Goal: Task Accomplishment & Management: Manage account settings

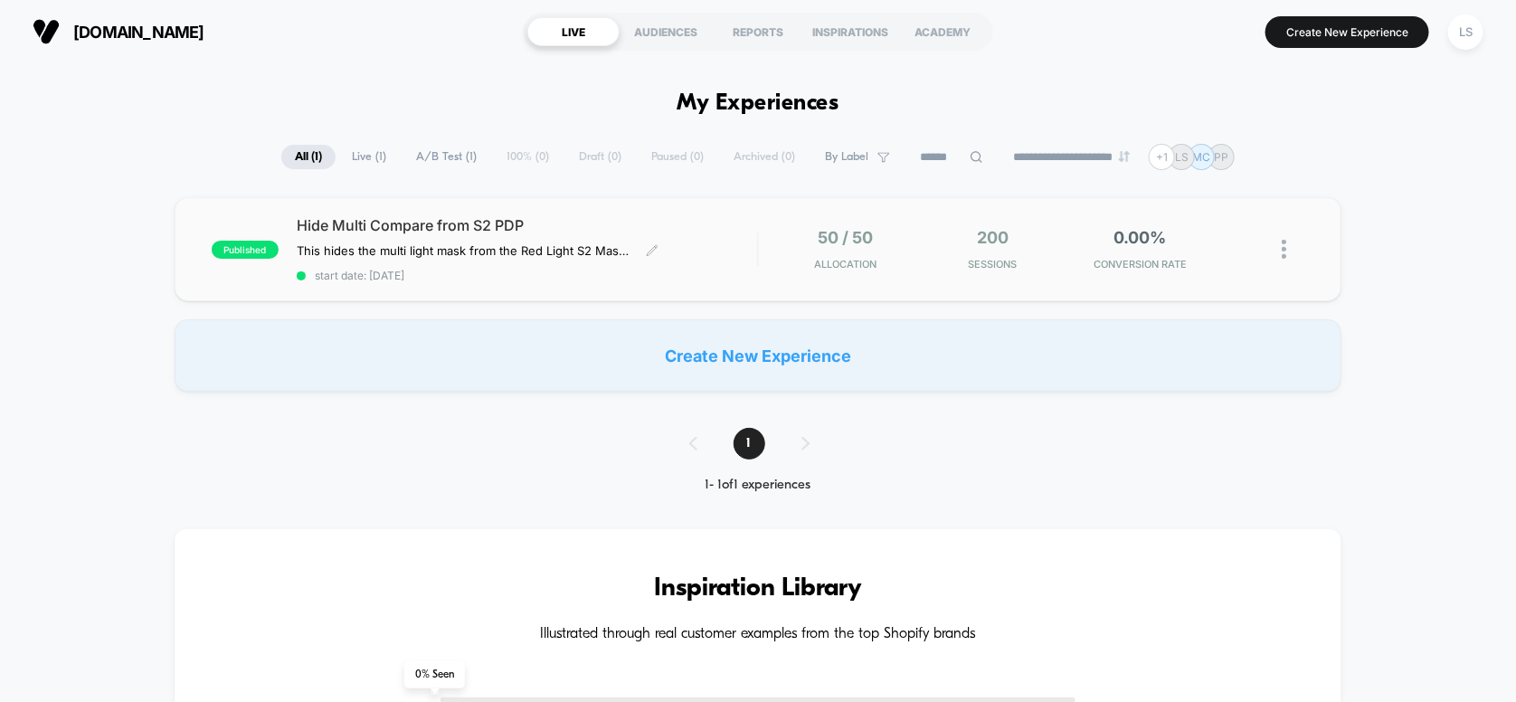
click at [488, 259] on div "Hide Multi Compare from S2 PDP This hides the multi light mask from the Red Lig…" at bounding box center [527, 249] width 461 height 66
click at [1472, 34] on div "LS" at bounding box center [1465, 31] width 35 height 35
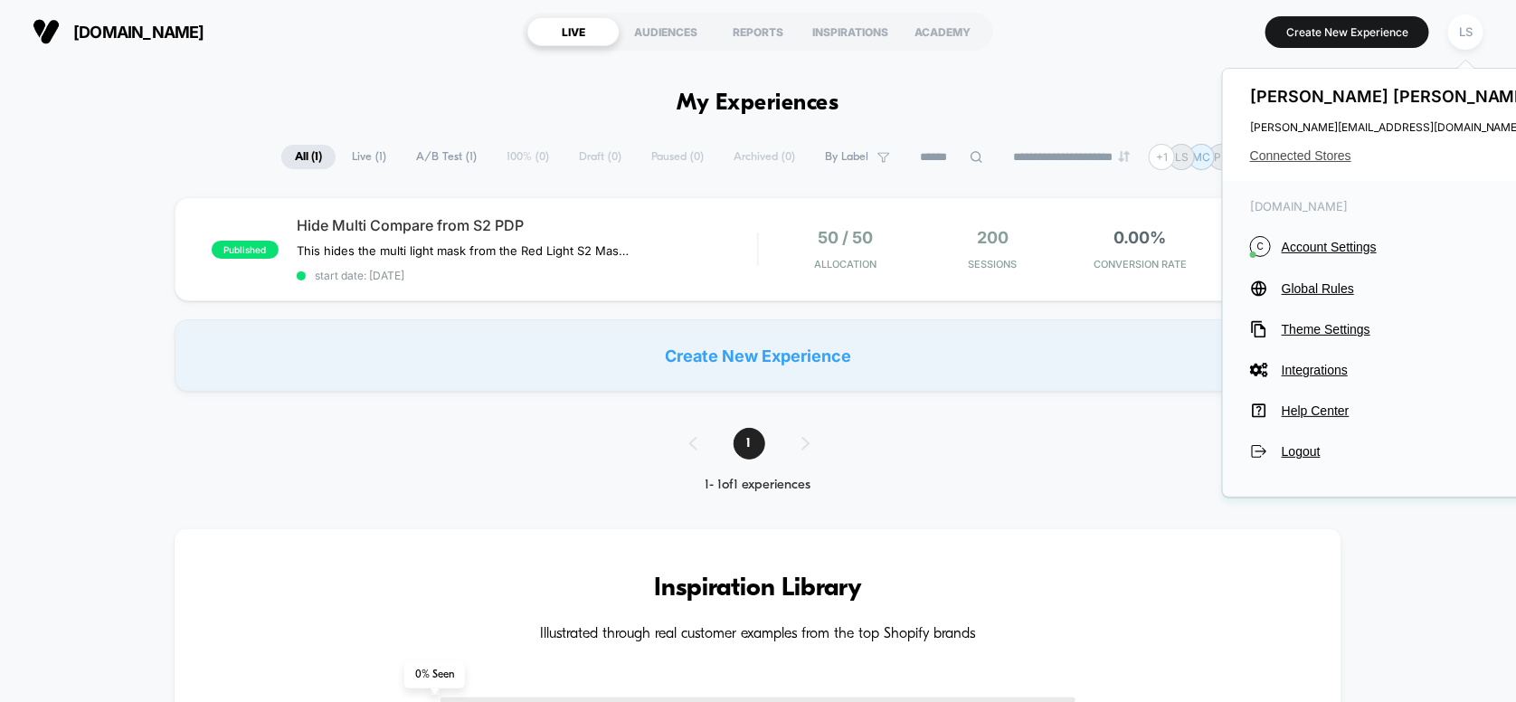
click at [1312, 156] on span "Connected Stores" at bounding box center [1393, 155] width 286 height 14
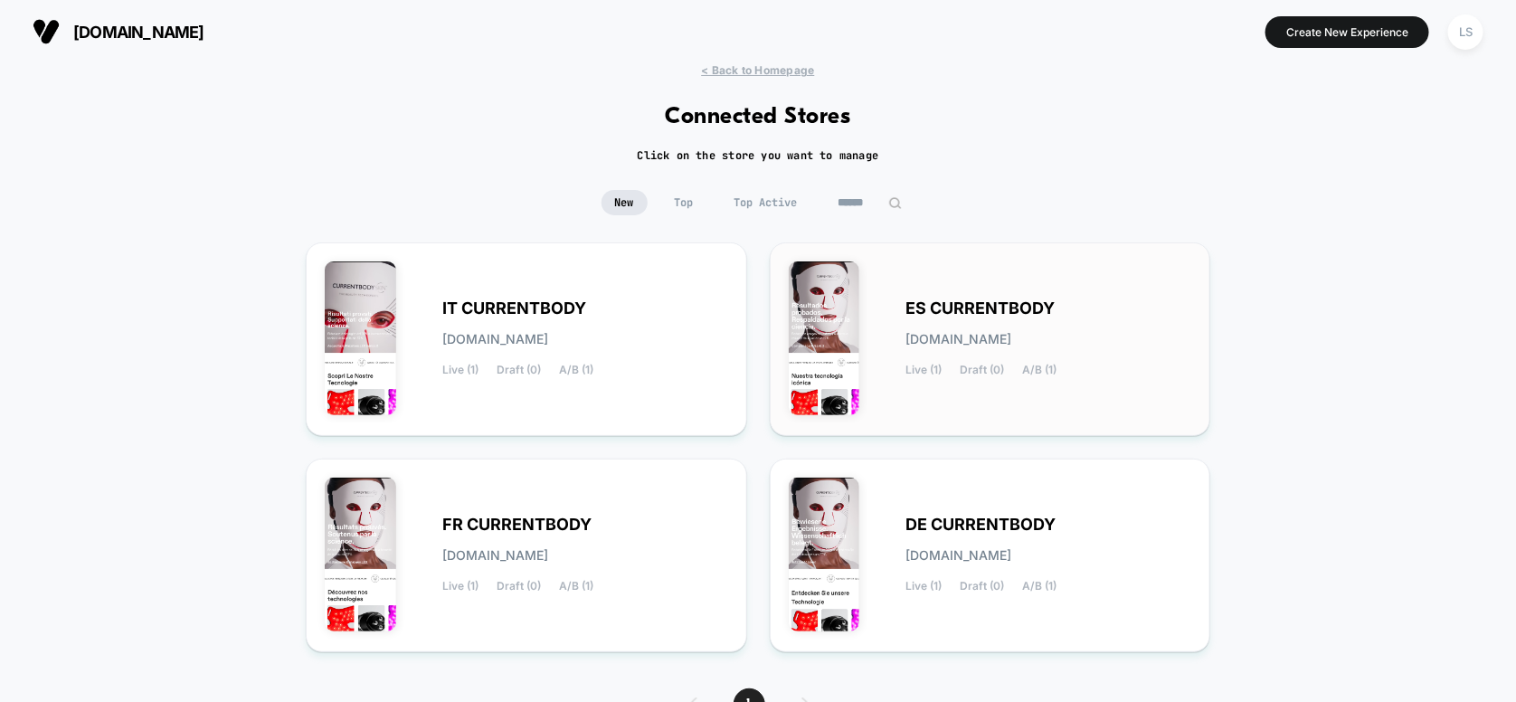
click at [994, 350] on div "ES CURRENTBODY [DOMAIN_NAME] Live (1) Draft (0) A/B (1)" at bounding box center [1049, 339] width 286 height 74
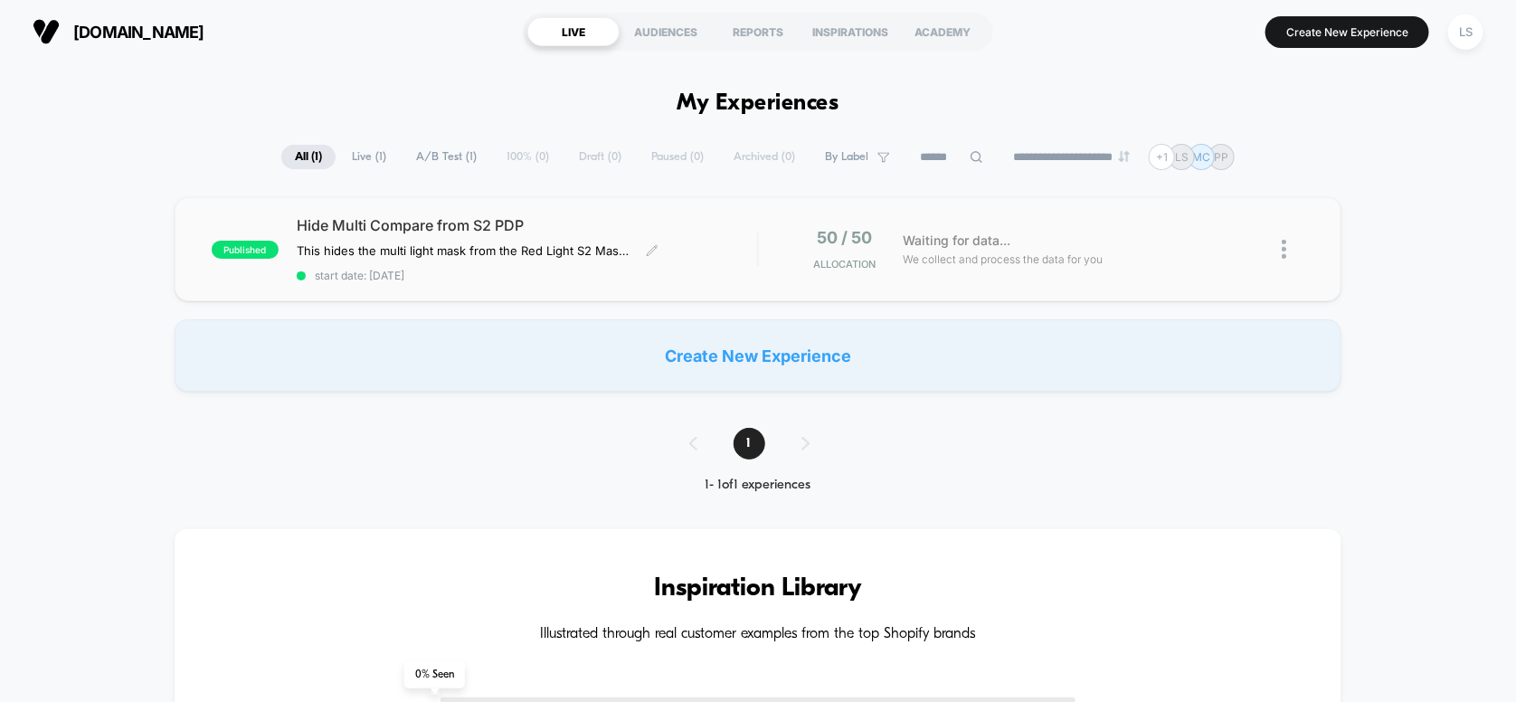
click at [398, 239] on div "Hide Multi Compare from S2 PDP This hides the multi light mask from the Red Lig…" at bounding box center [527, 249] width 461 height 66
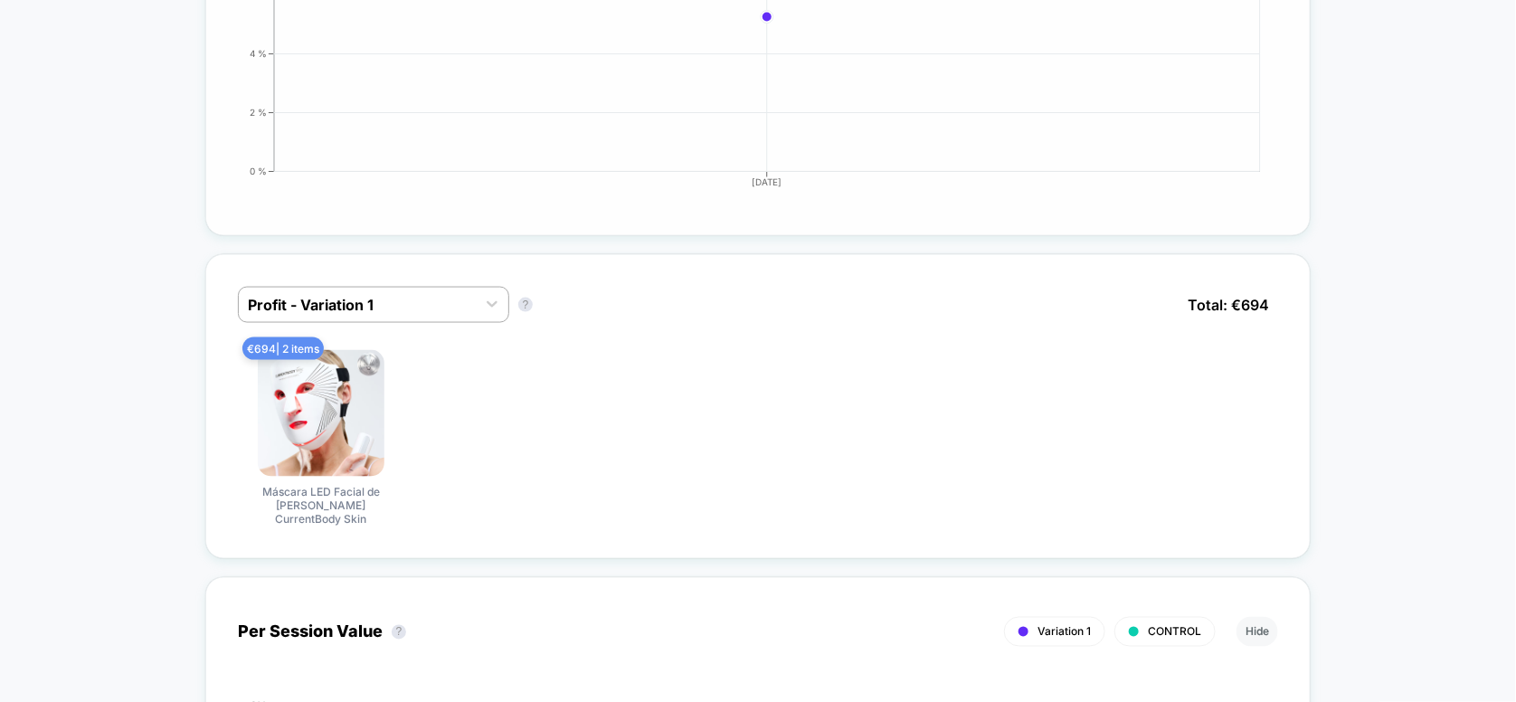
scroll to position [1176, 0]
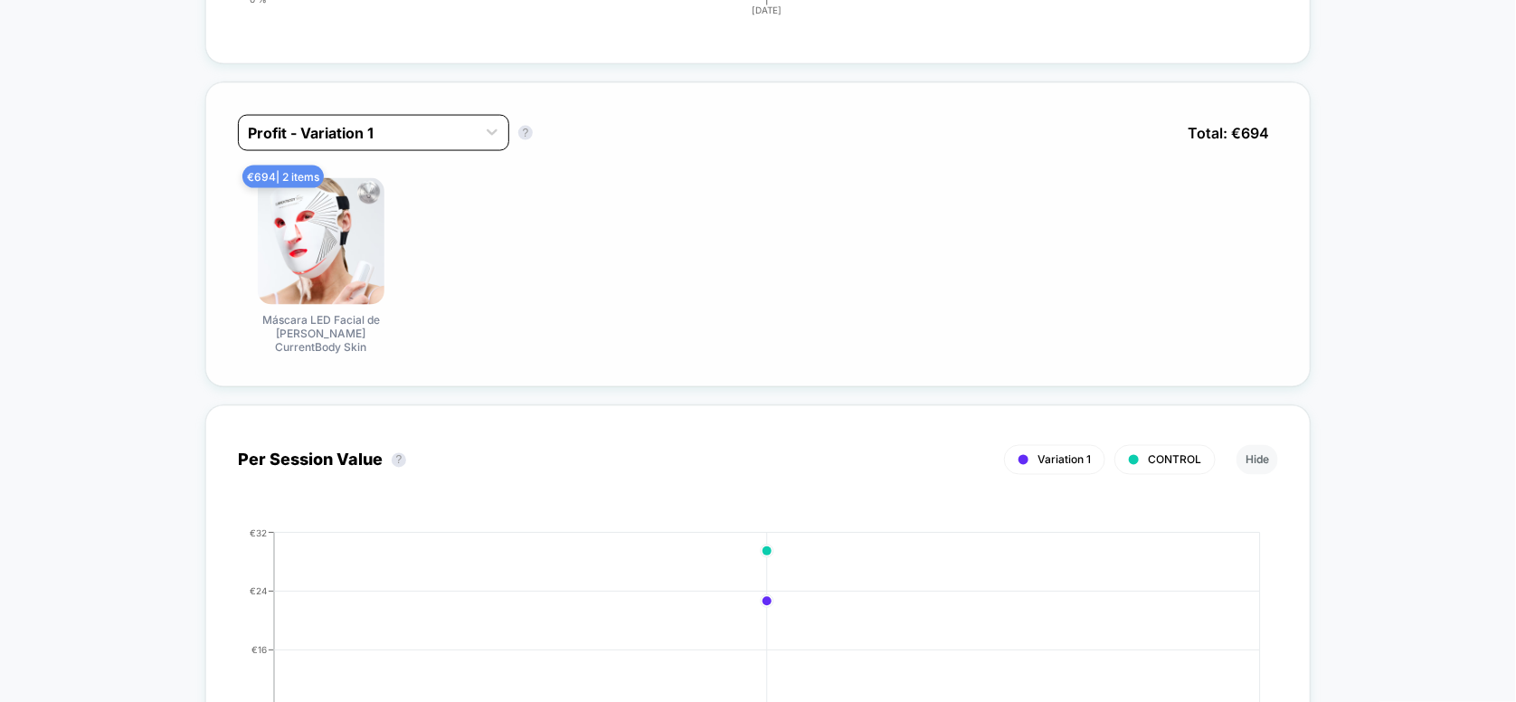
click at [377, 134] on div at bounding box center [357, 133] width 219 height 22
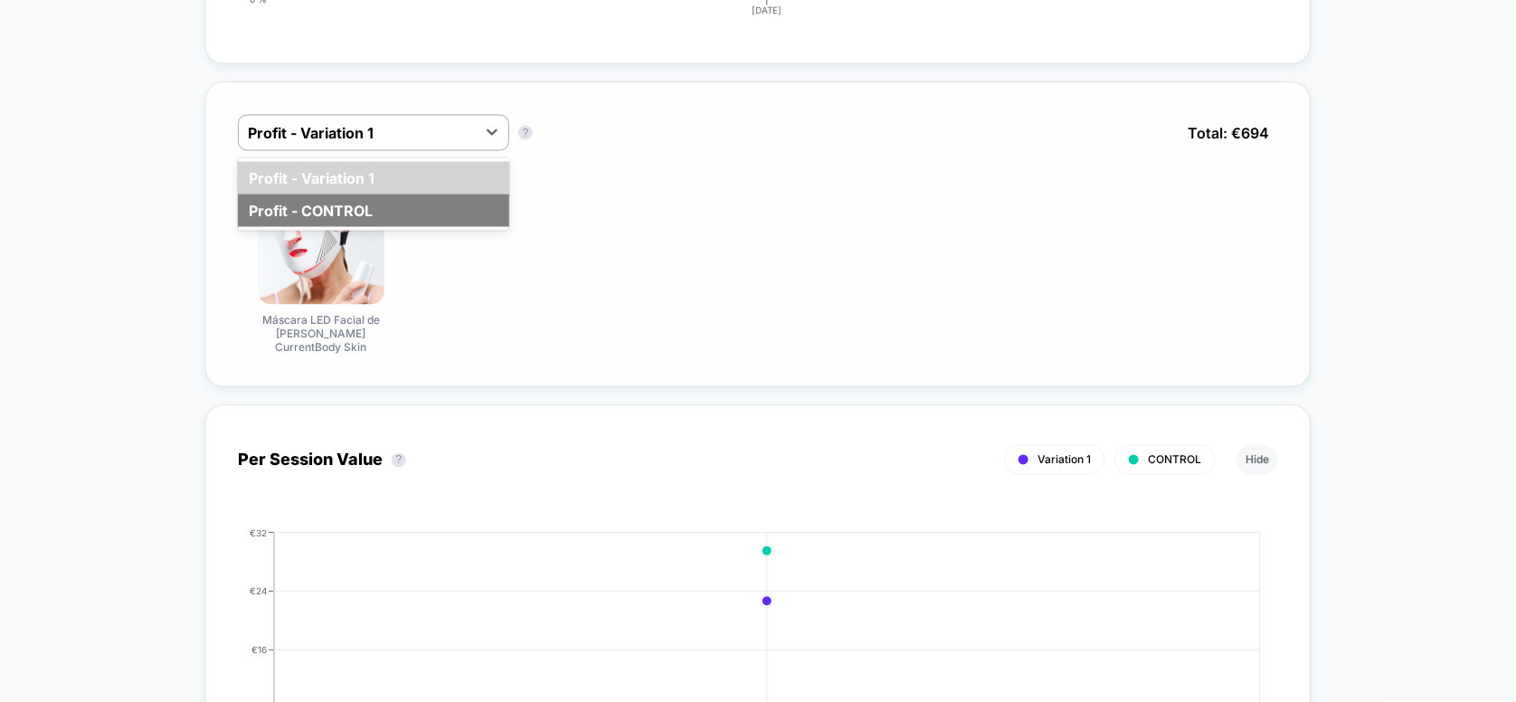
click at [365, 206] on div "Profit - CONTROL" at bounding box center [373, 210] width 271 height 33
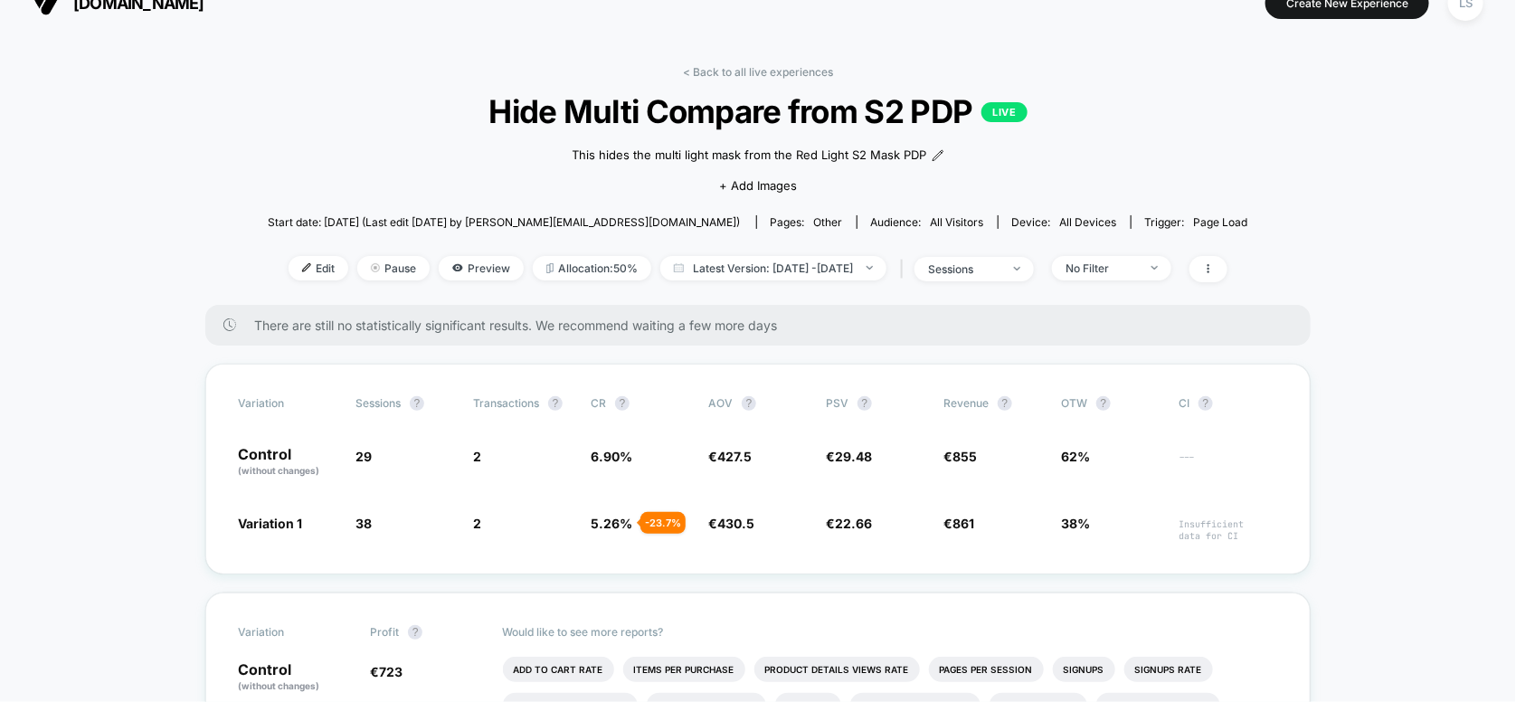
scroll to position [0, 0]
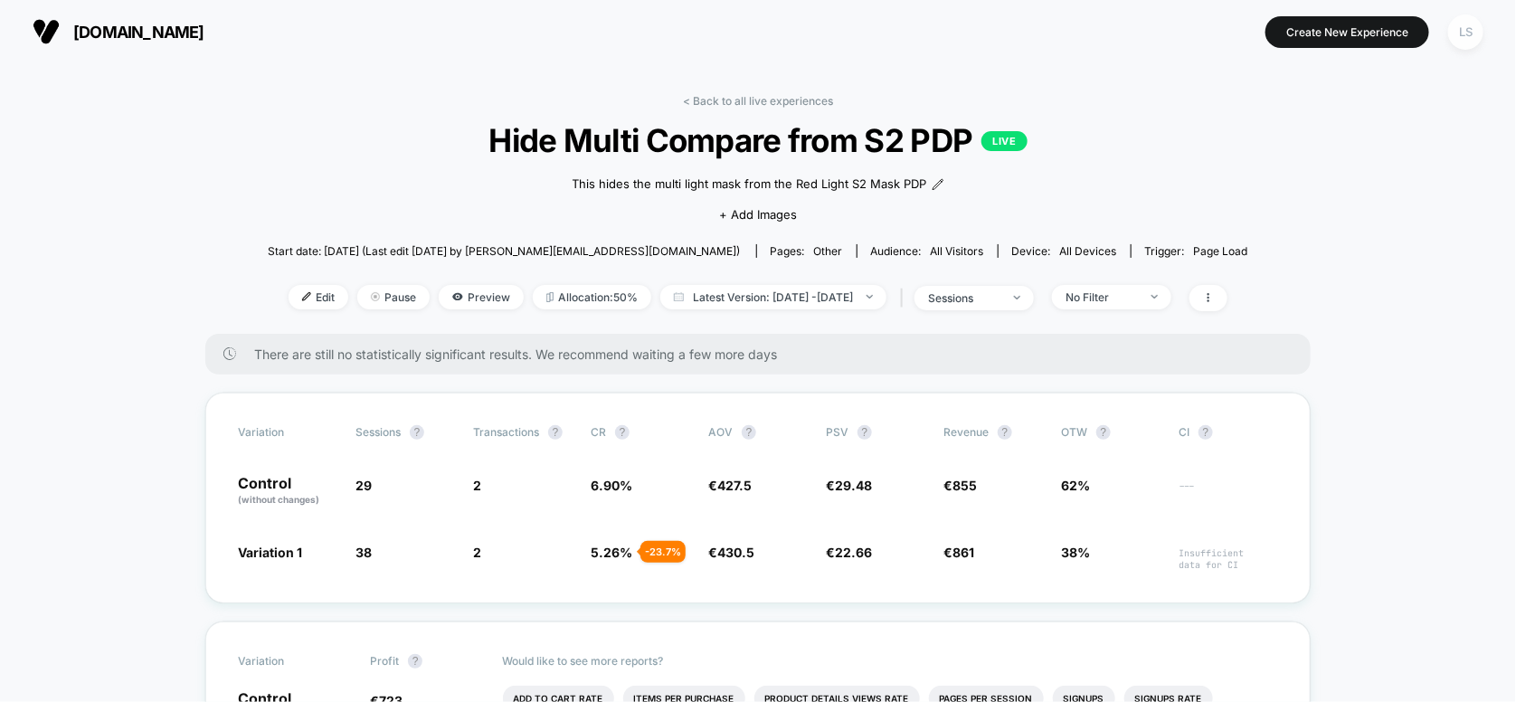
click at [1463, 30] on div "LS" at bounding box center [1465, 31] width 35 height 35
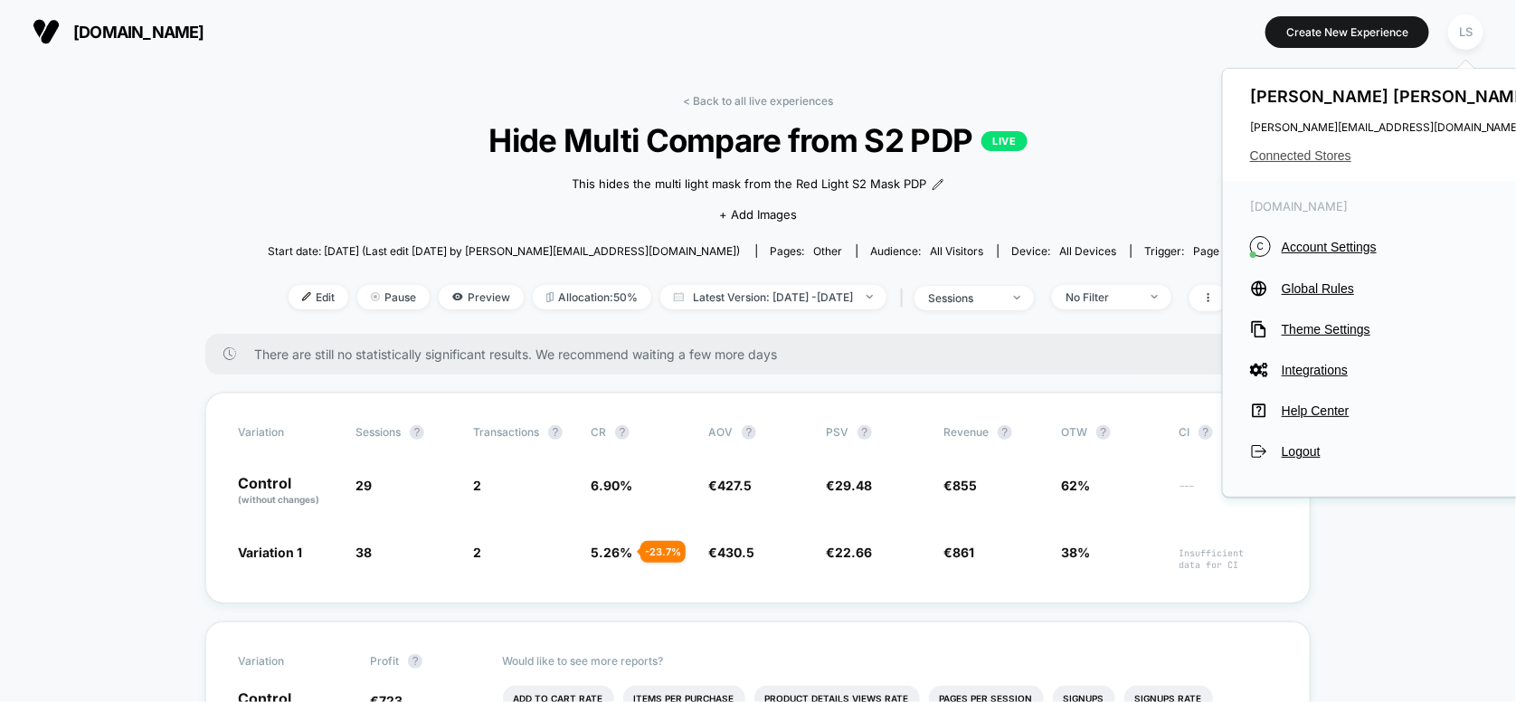
click at [1317, 152] on span "Connected Stores" at bounding box center [1393, 155] width 286 height 14
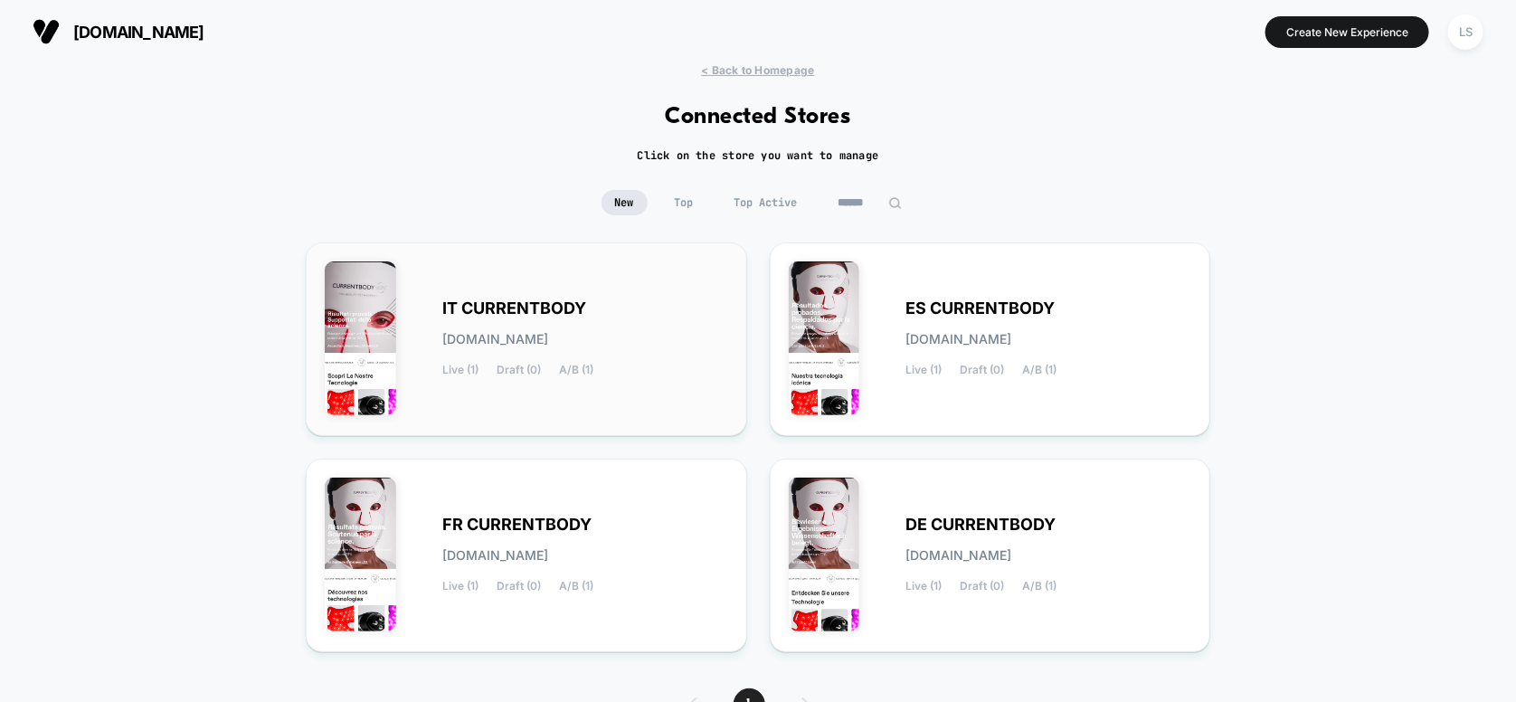
click at [548, 333] on span "[DOMAIN_NAME]" at bounding box center [495, 339] width 106 height 13
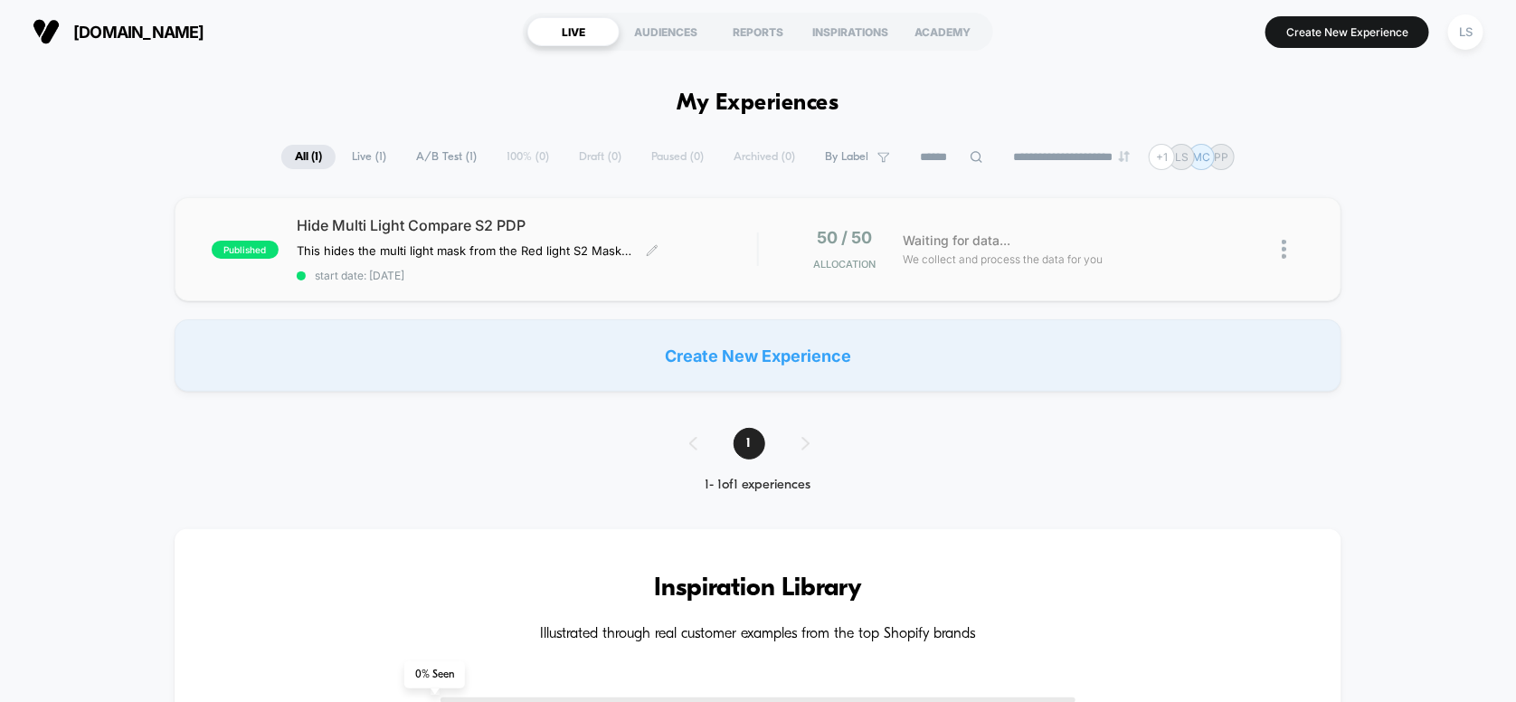
click at [620, 222] on span "Hide Multi Light Compare S2 PDP" at bounding box center [527, 225] width 461 height 18
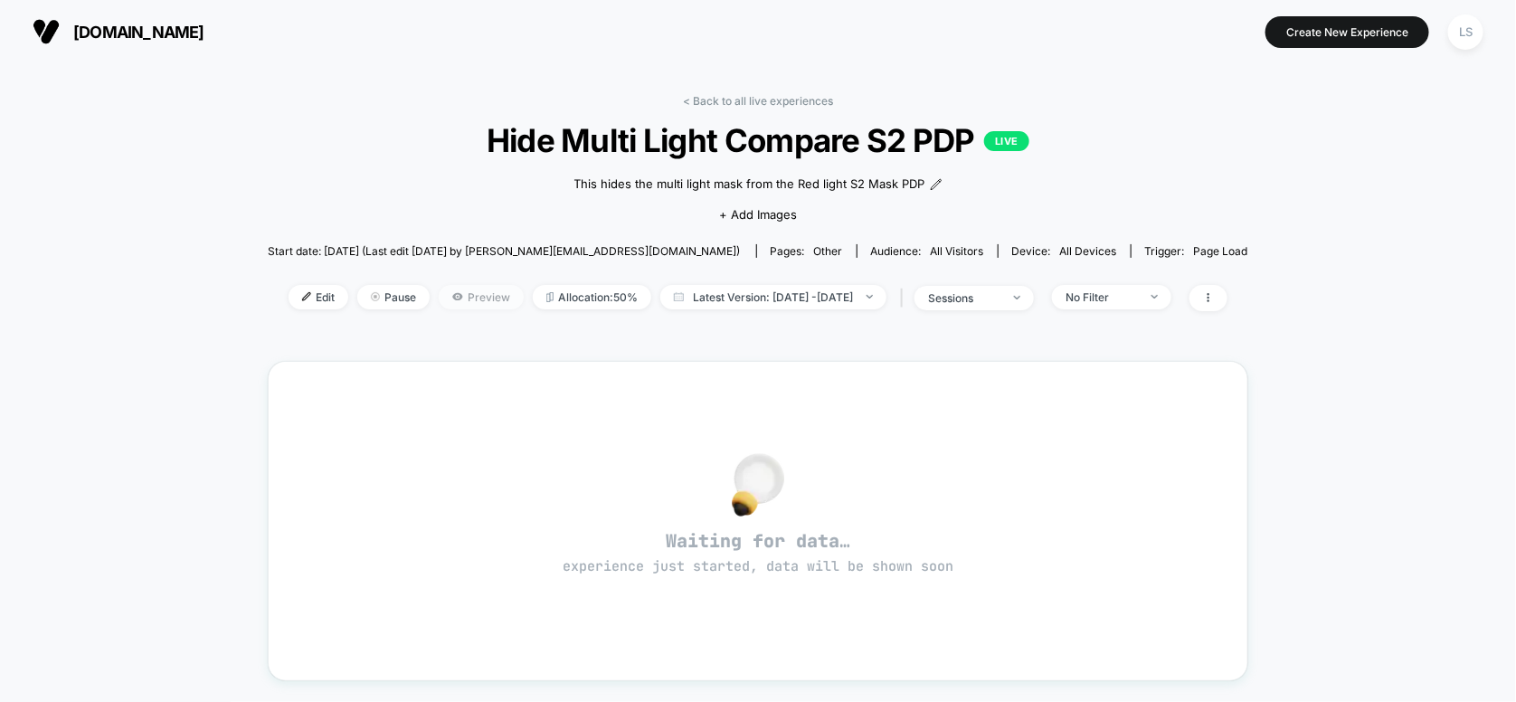
click at [469, 290] on span "Preview" at bounding box center [481, 297] width 85 height 24
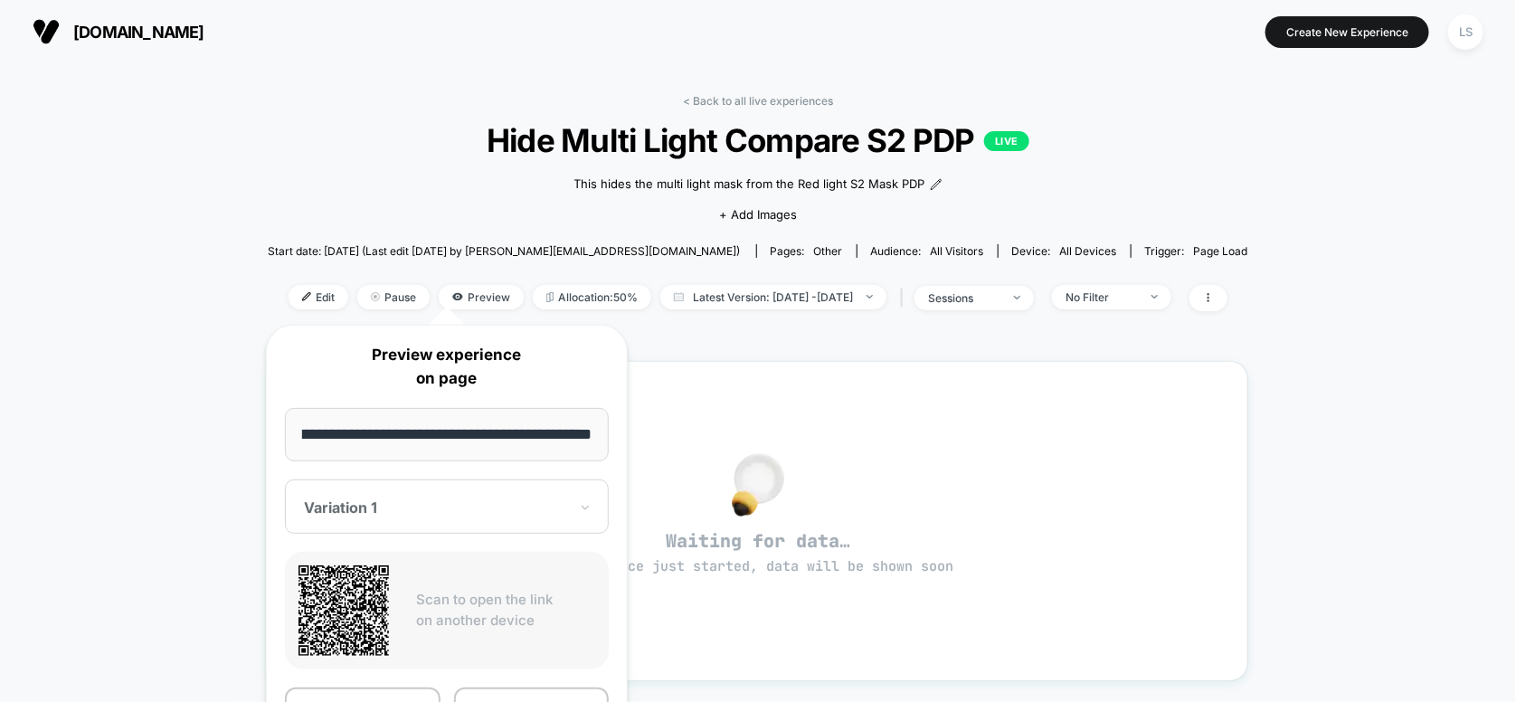
scroll to position [180, 0]
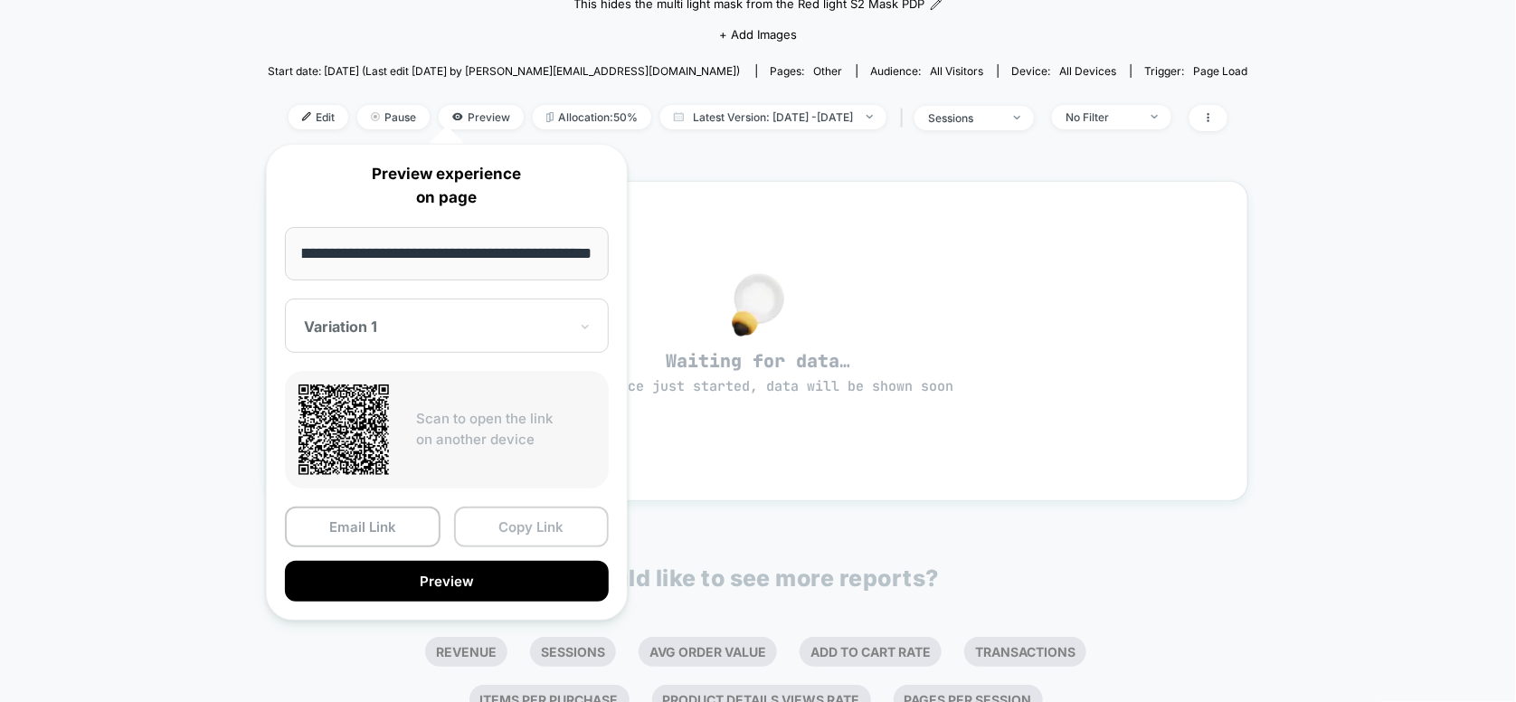
click at [525, 529] on button "Copy Link" at bounding box center [532, 526] width 156 height 41
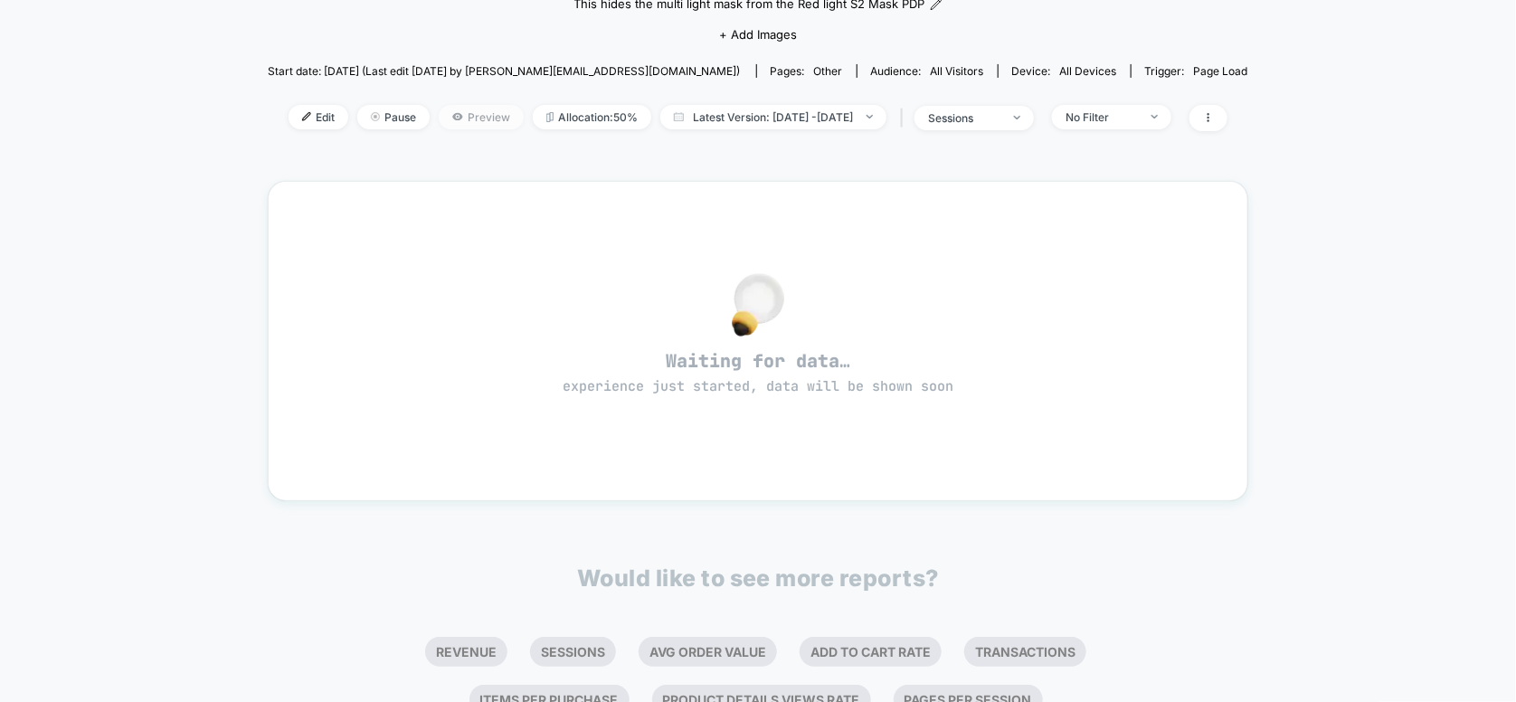
click at [439, 113] on span "Preview" at bounding box center [481, 117] width 85 height 24
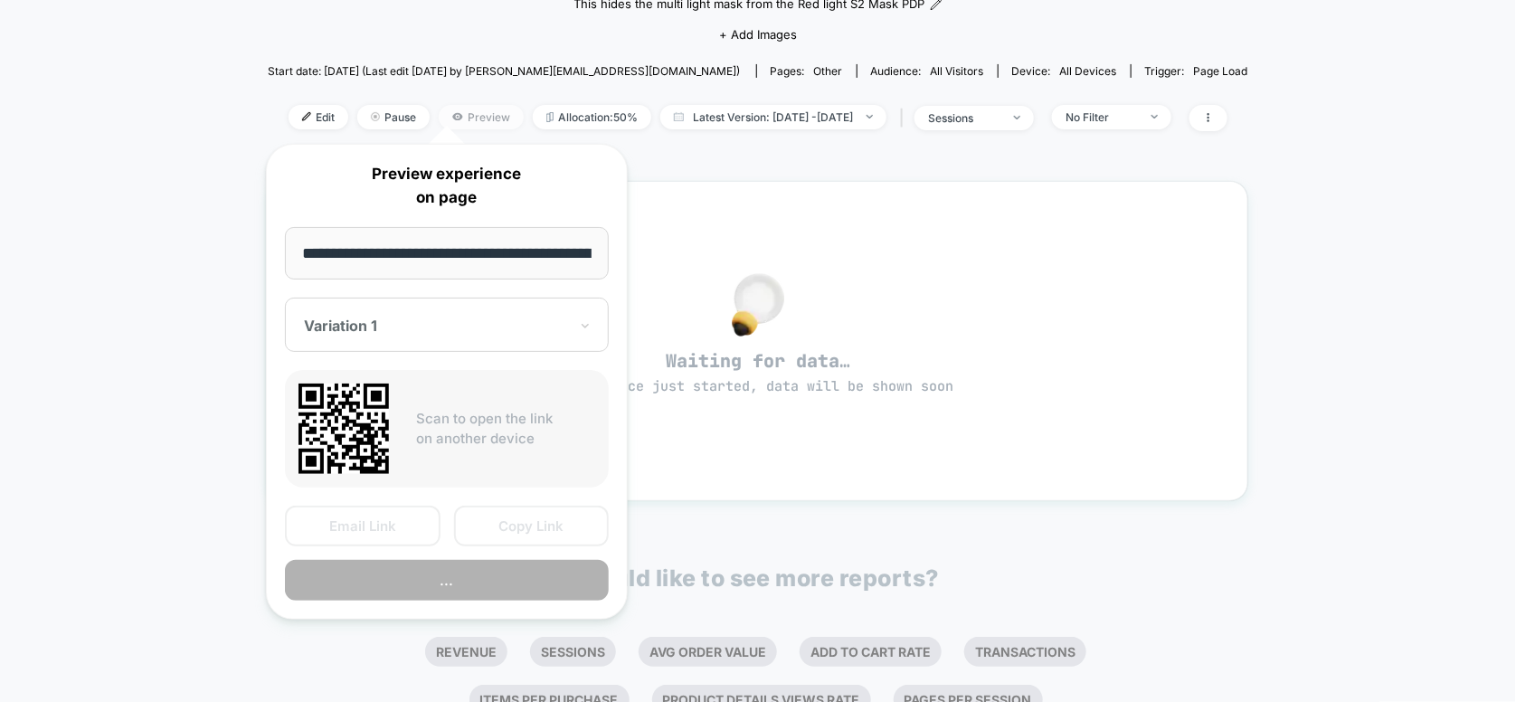
scroll to position [0, 253]
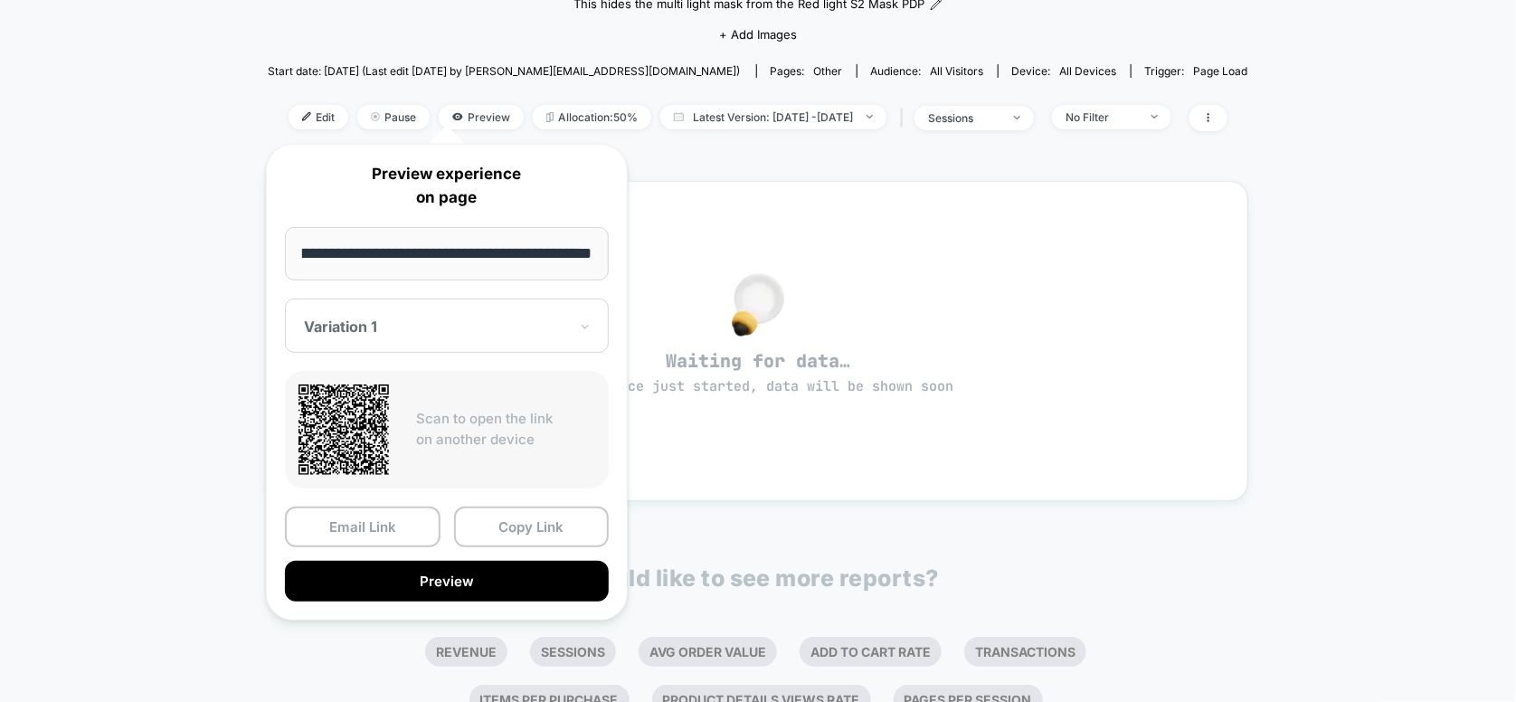
click at [412, 327] on div at bounding box center [436, 326] width 264 height 18
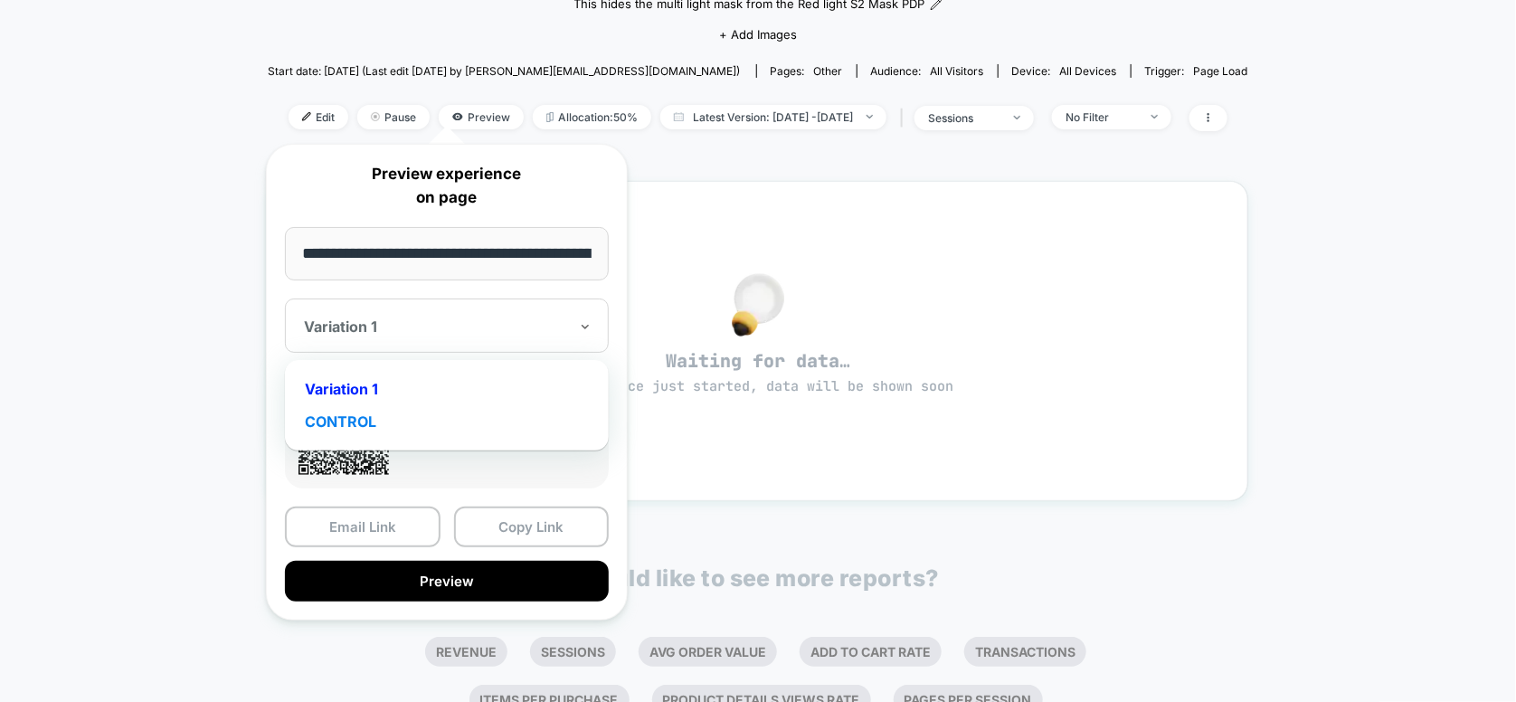
click at [386, 421] on div "CONTROL" at bounding box center [447, 421] width 306 height 33
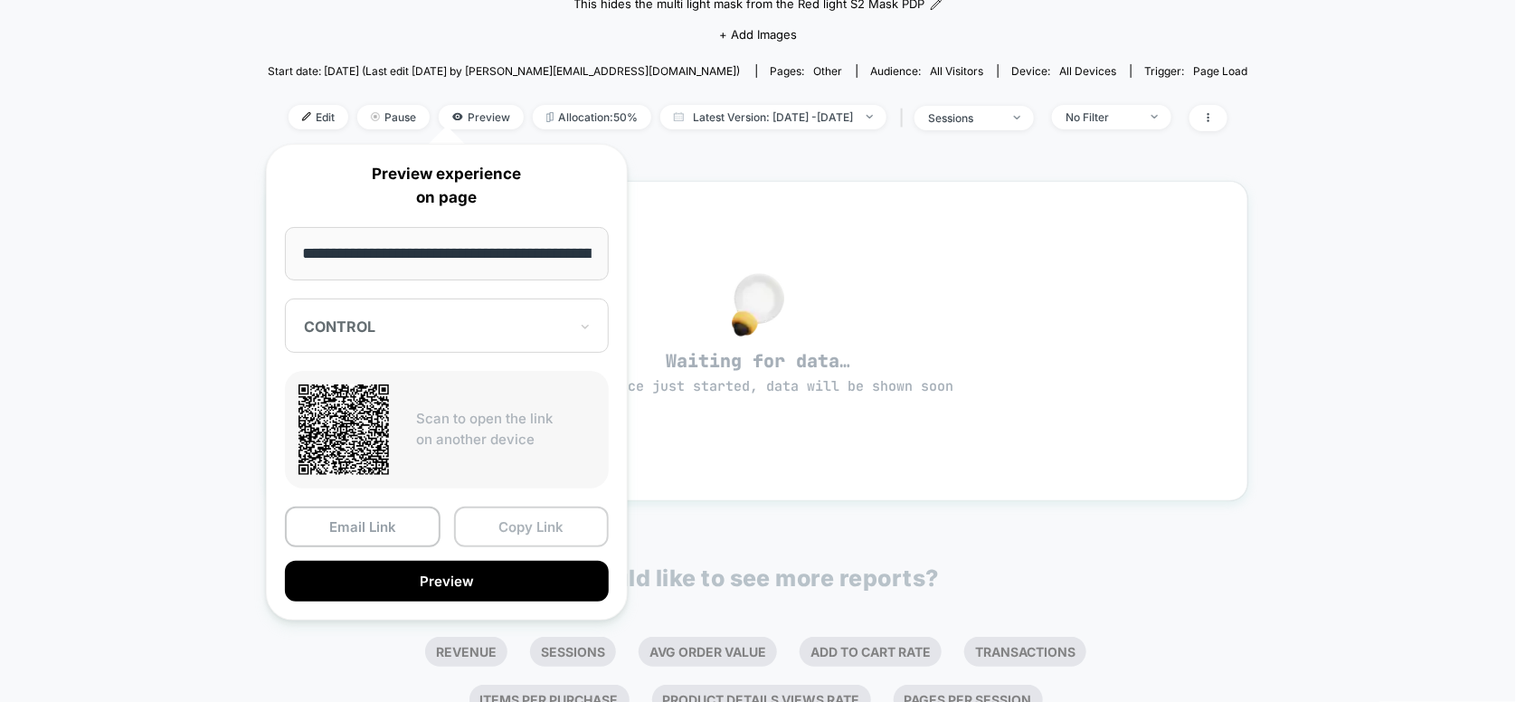
click at [522, 526] on button "Copy Link" at bounding box center [532, 526] width 156 height 41
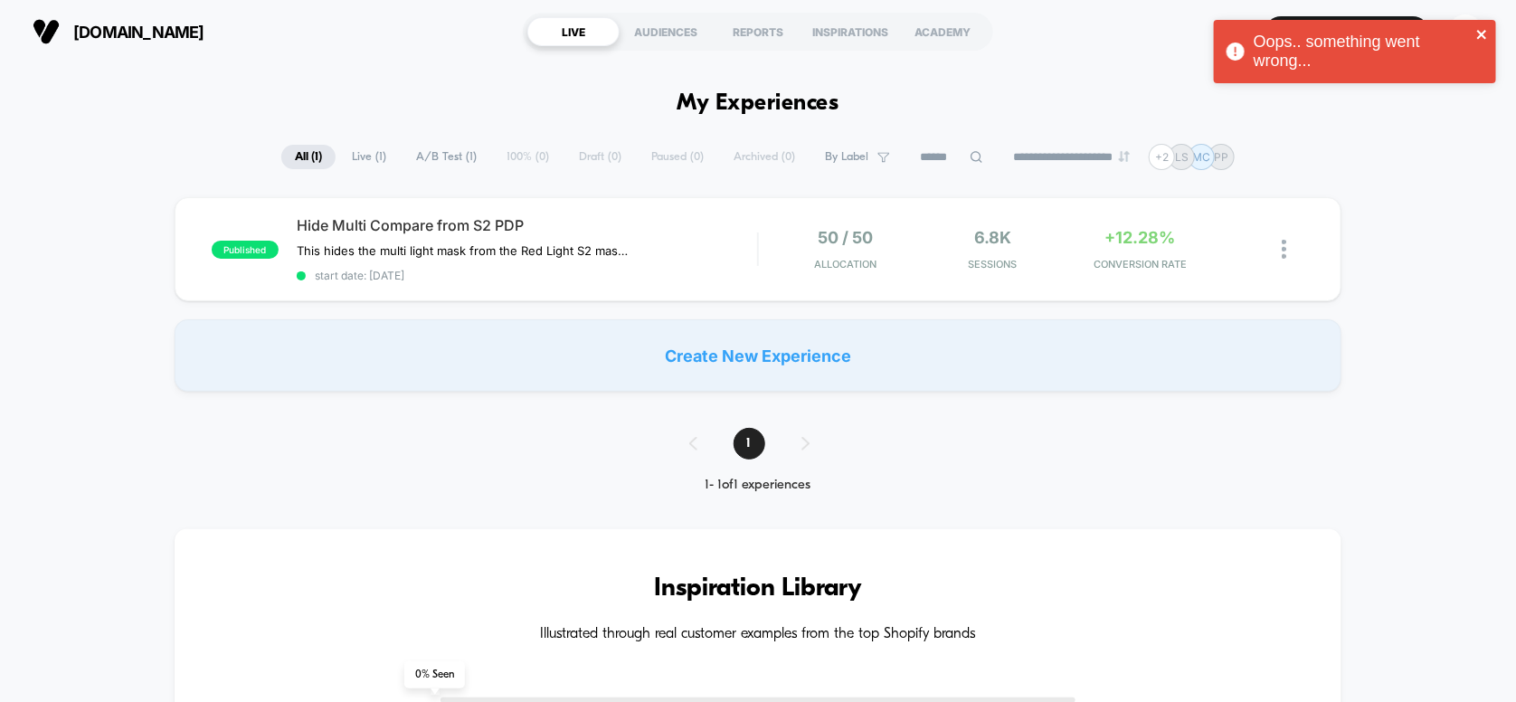
click at [1484, 29] on icon "close" at bounding box center [1482, 34] width 13 height 14
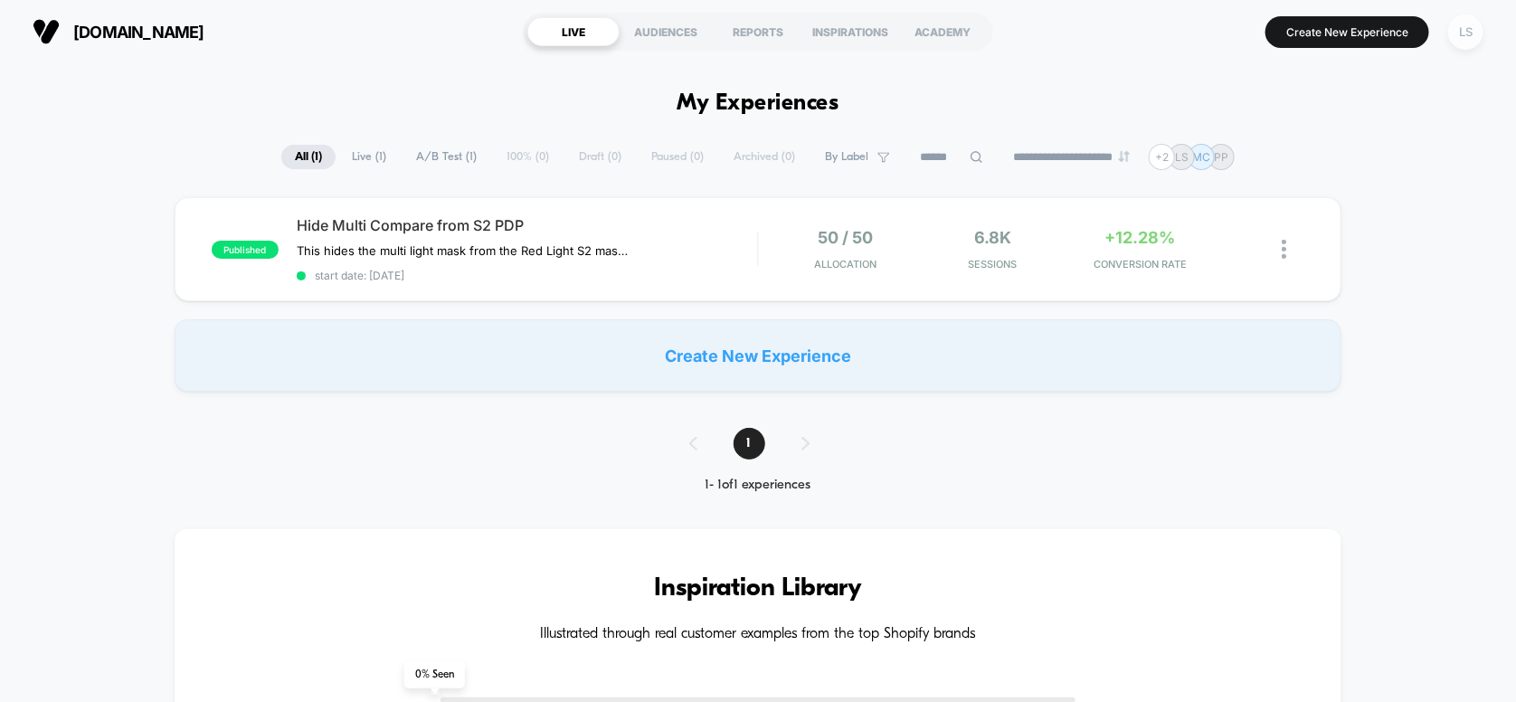
click at [1459, 26] on div "LS" at bounding box center [1465, 31] width 35 height 35
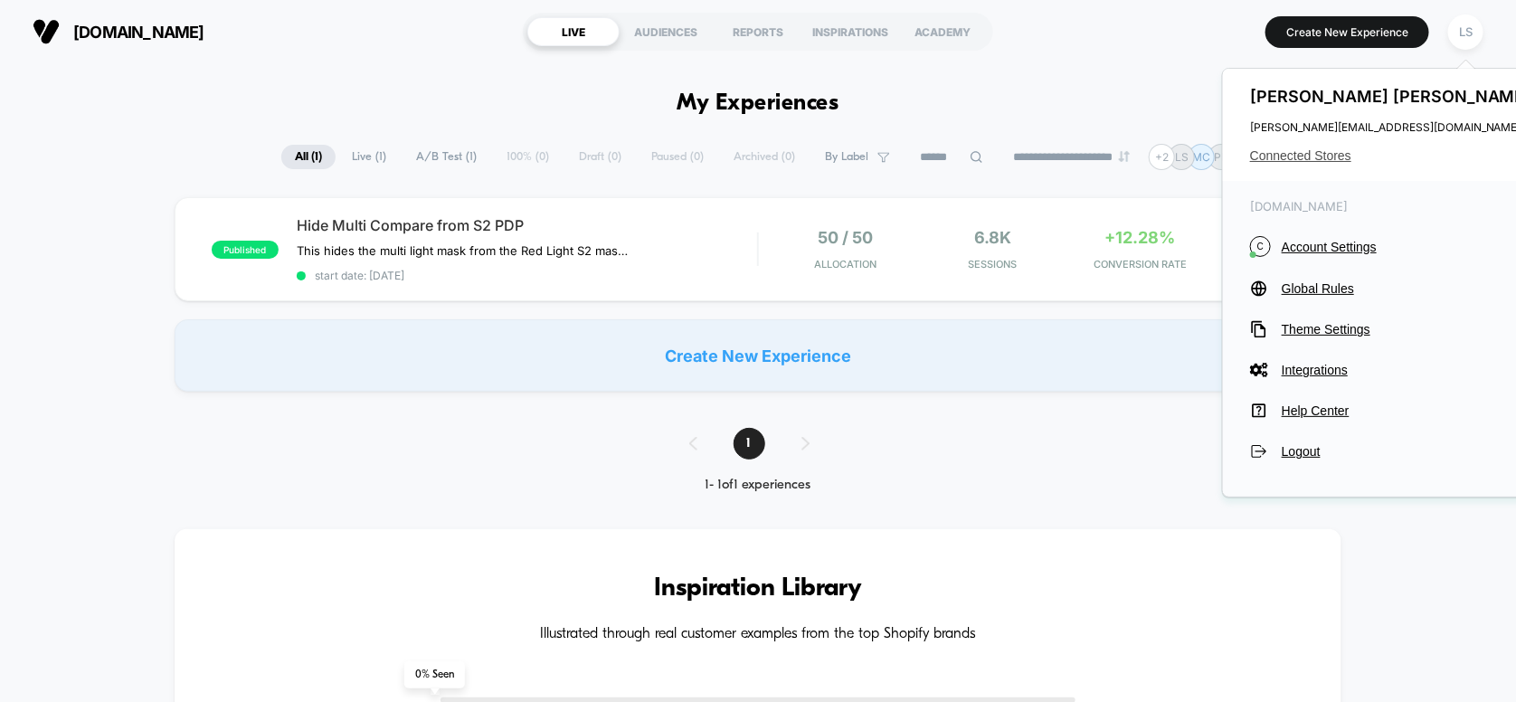
click at [1321, 157] on span "Connected Stores" at bounding box center [1393, 155] width 286 height 14
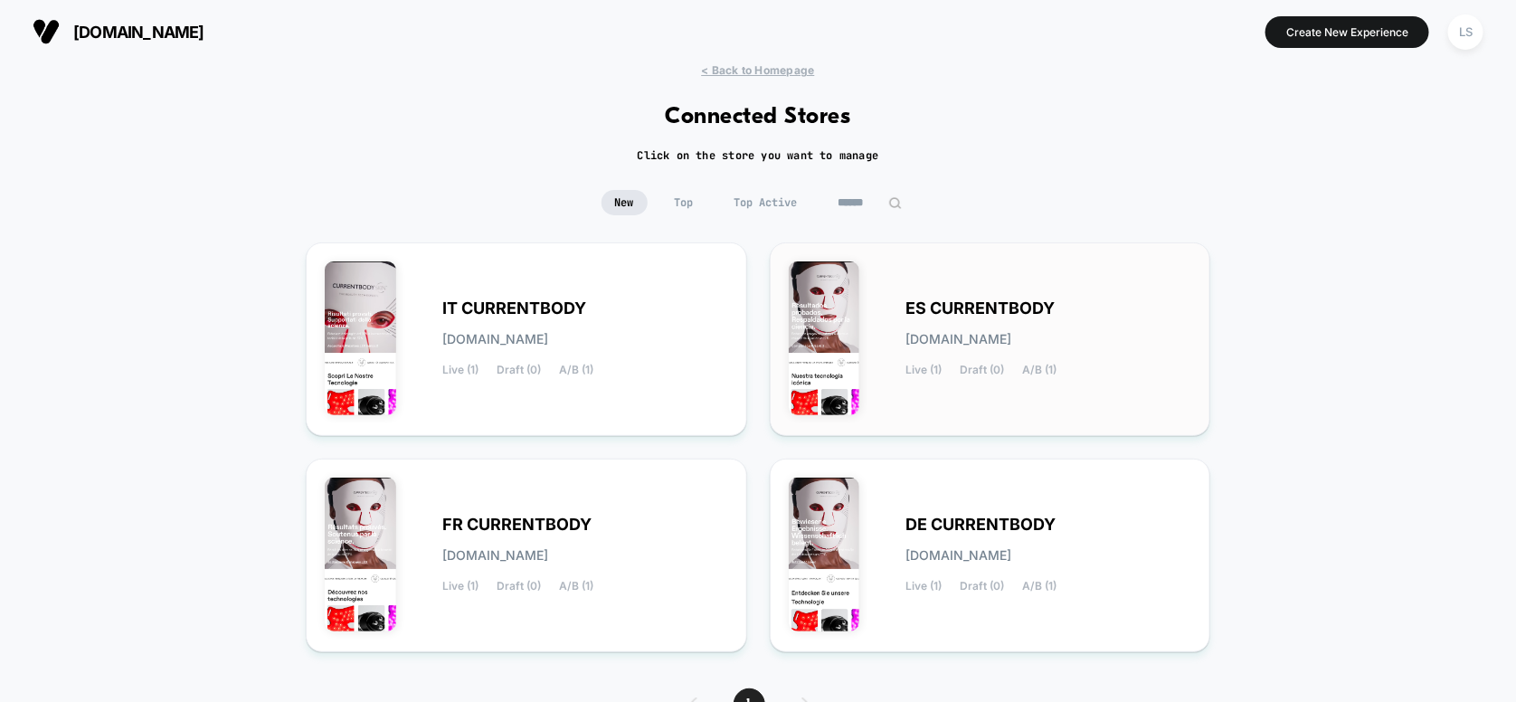
click at [1096, 293] on div "ES CURRENTBODY [DOMAIN_NAME] Live (1) Draft (0) A/B (1)" at bounding box center [990, 339] width 403 height 156
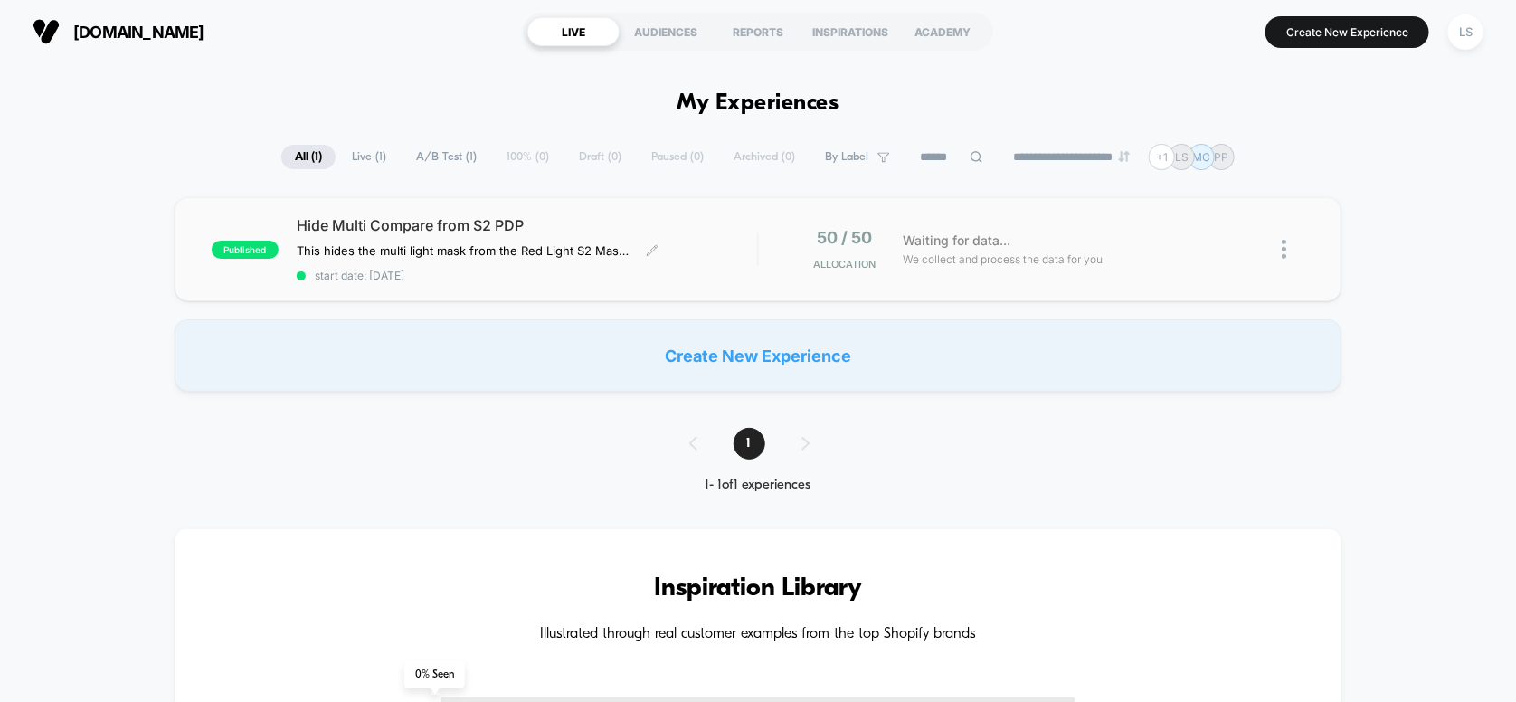
click at [632, 225] on span "Hide Multi Compare from S2 PDP" at bounding box center [527, 225] width 461 height 18
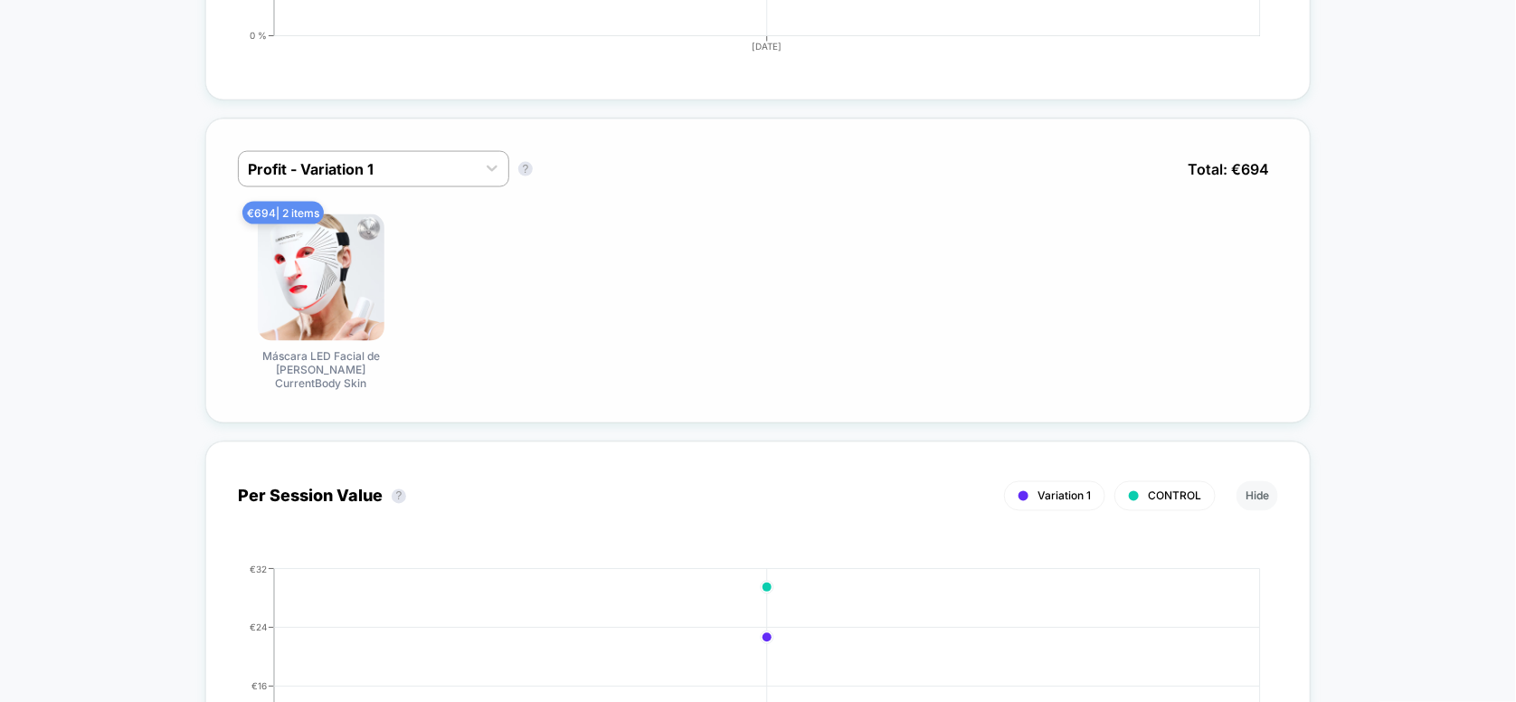
scroll to position [1176, 0]
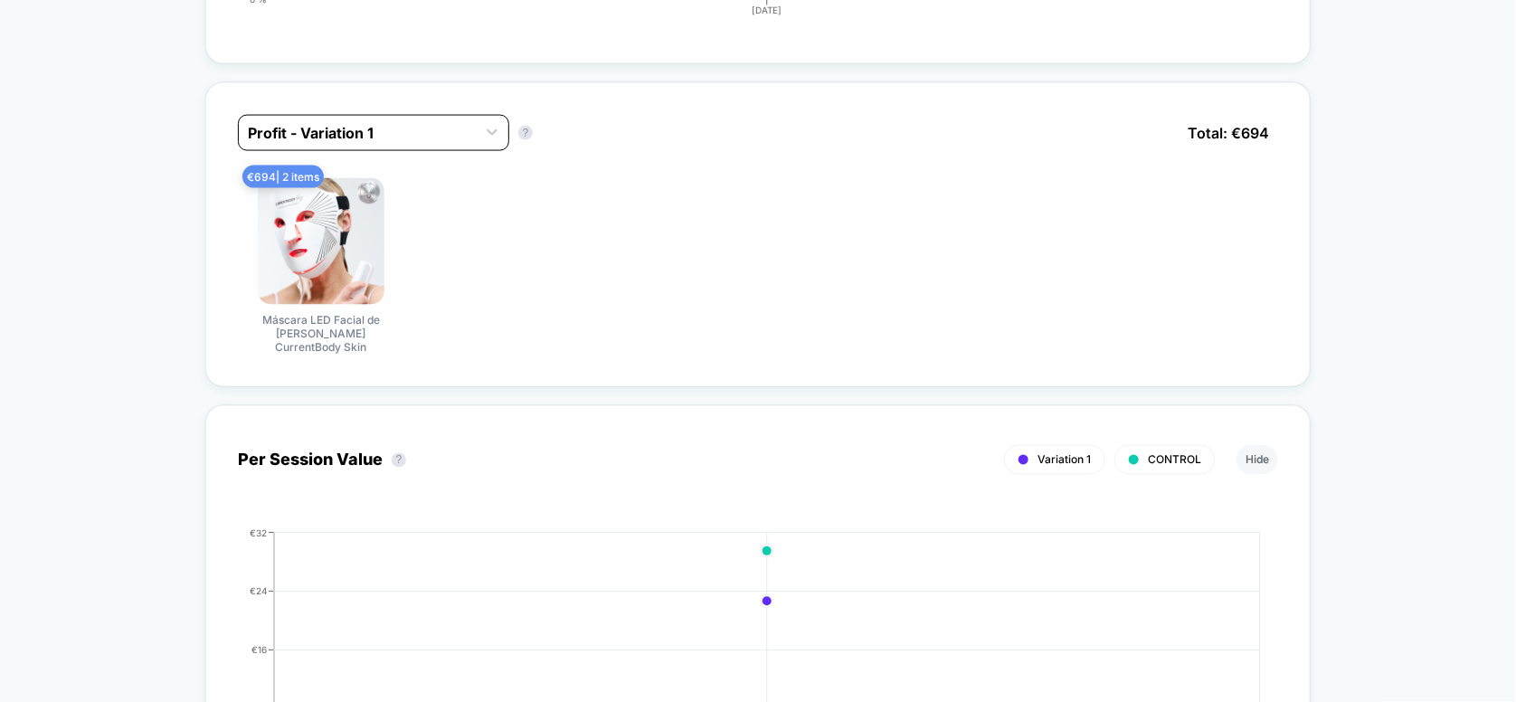
click at [431, 133] on div at bounding box center [357, 133] width 219 height 22
click at [402, 214] on div "Profit - CONTROL" at bounding box center [373, 210] width 271 height 33
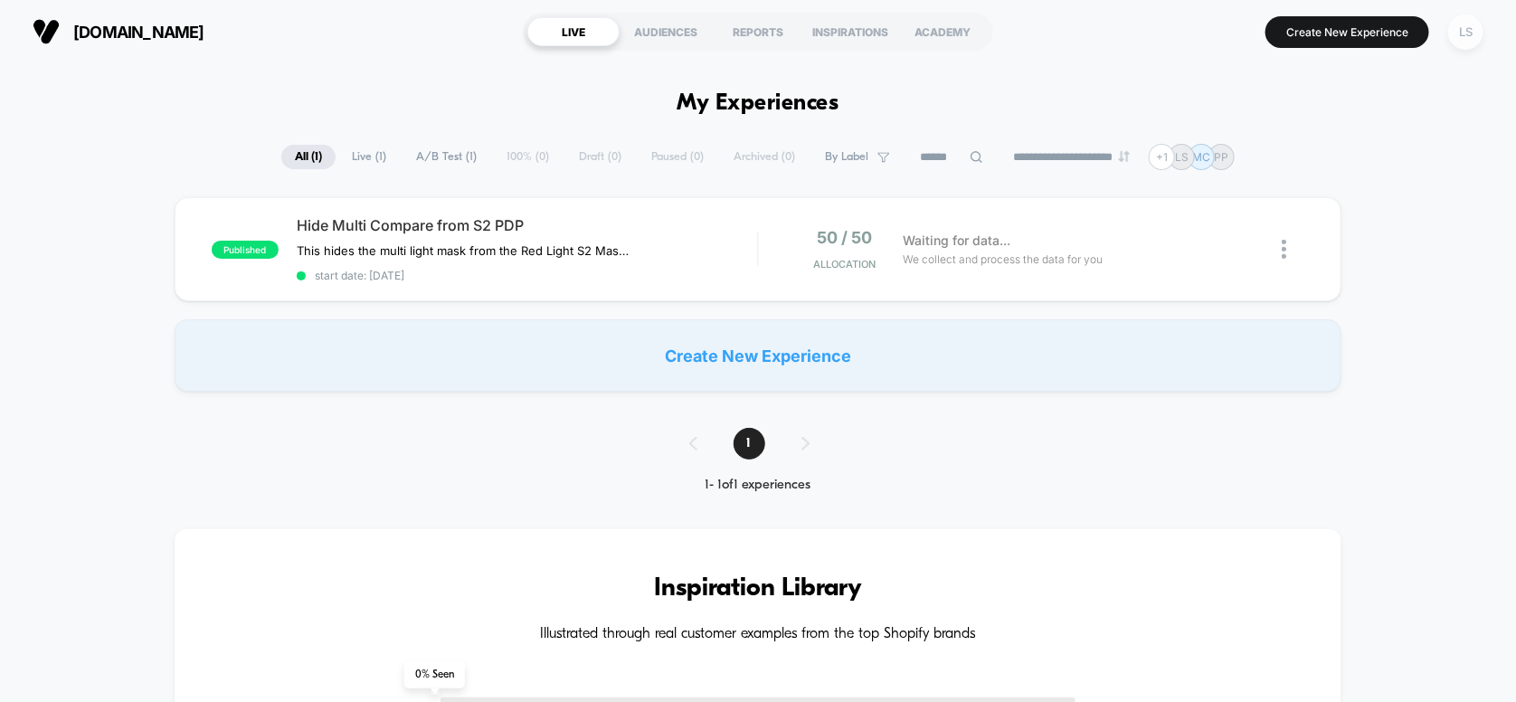
click at [1465, 39] on div "LS" at bounding box center [1465, 31] width 35 height 35
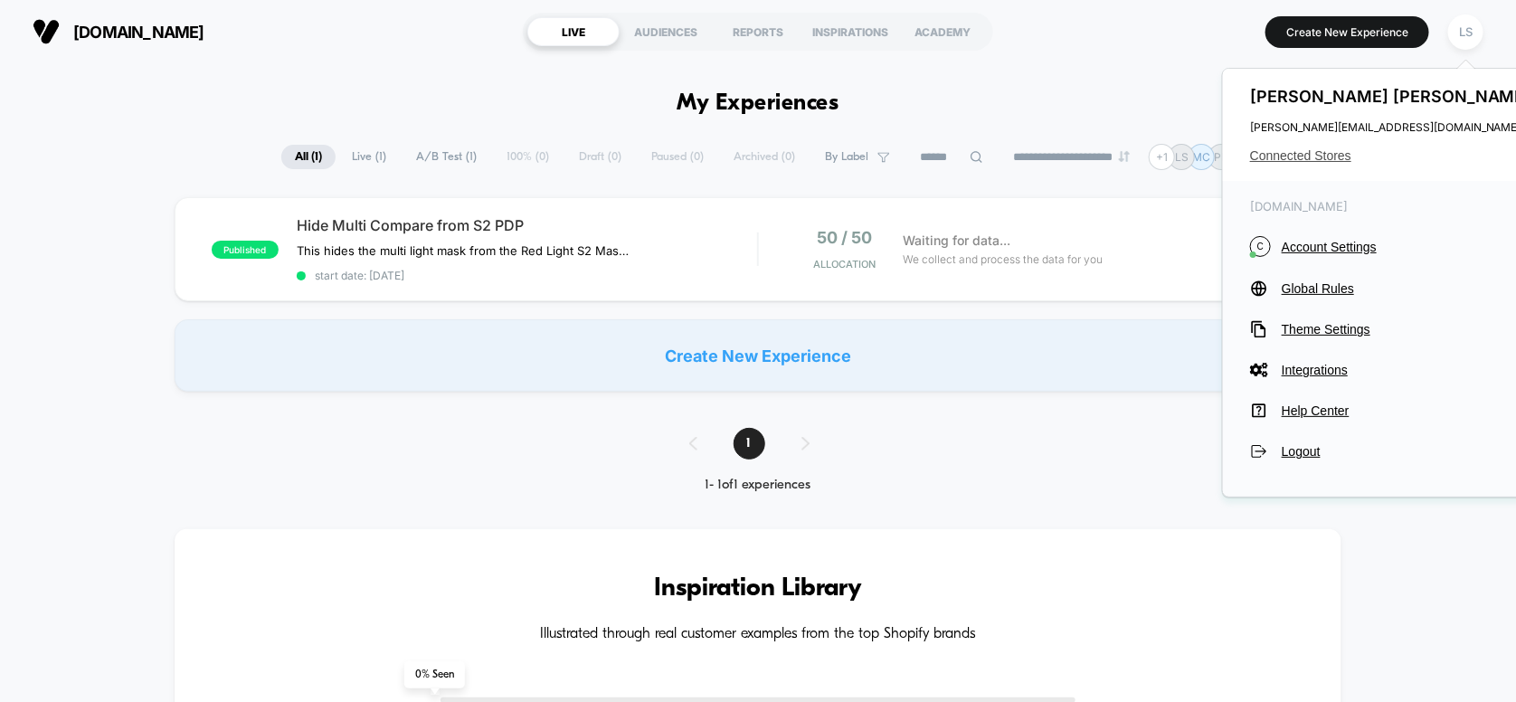
click at [1333, 152] on span "Connected Stores" at bounding box center [1393, 155] width 286 height 14
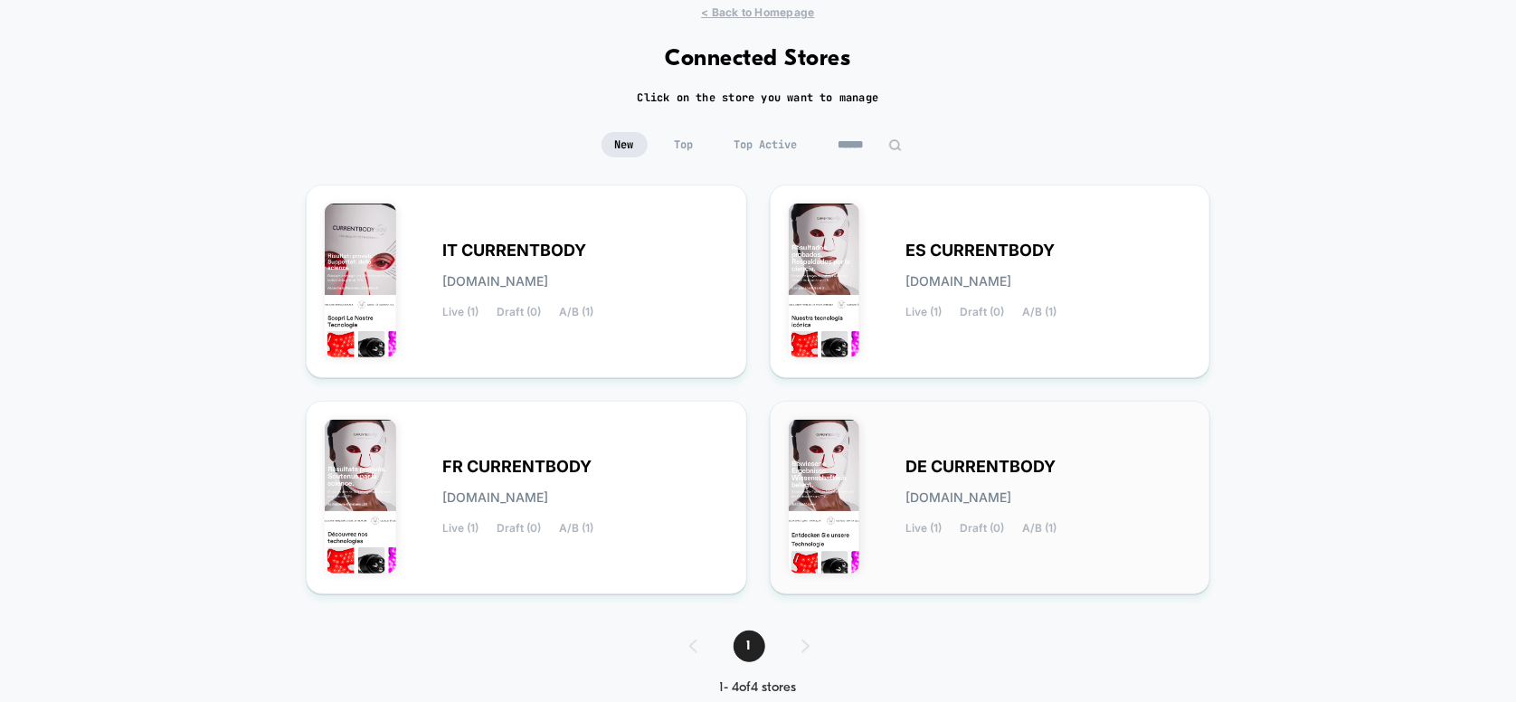
scroll to position [90, 0]
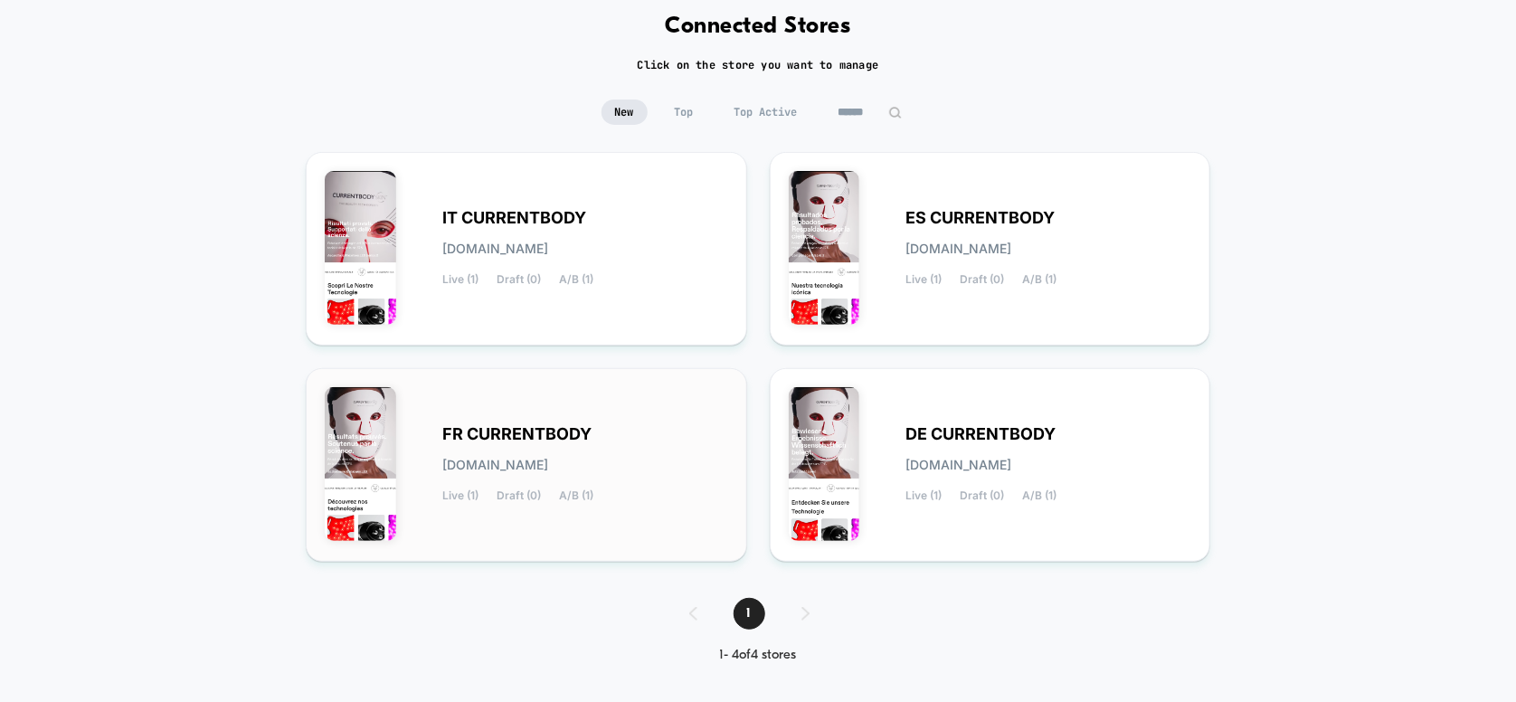
click at [705, 419] on div "FR CURRENTBODY [DOMAIN_NAME] Live (1) Draft (0) A/B (1)" at bounding box center [526, 465] width 403 height 156
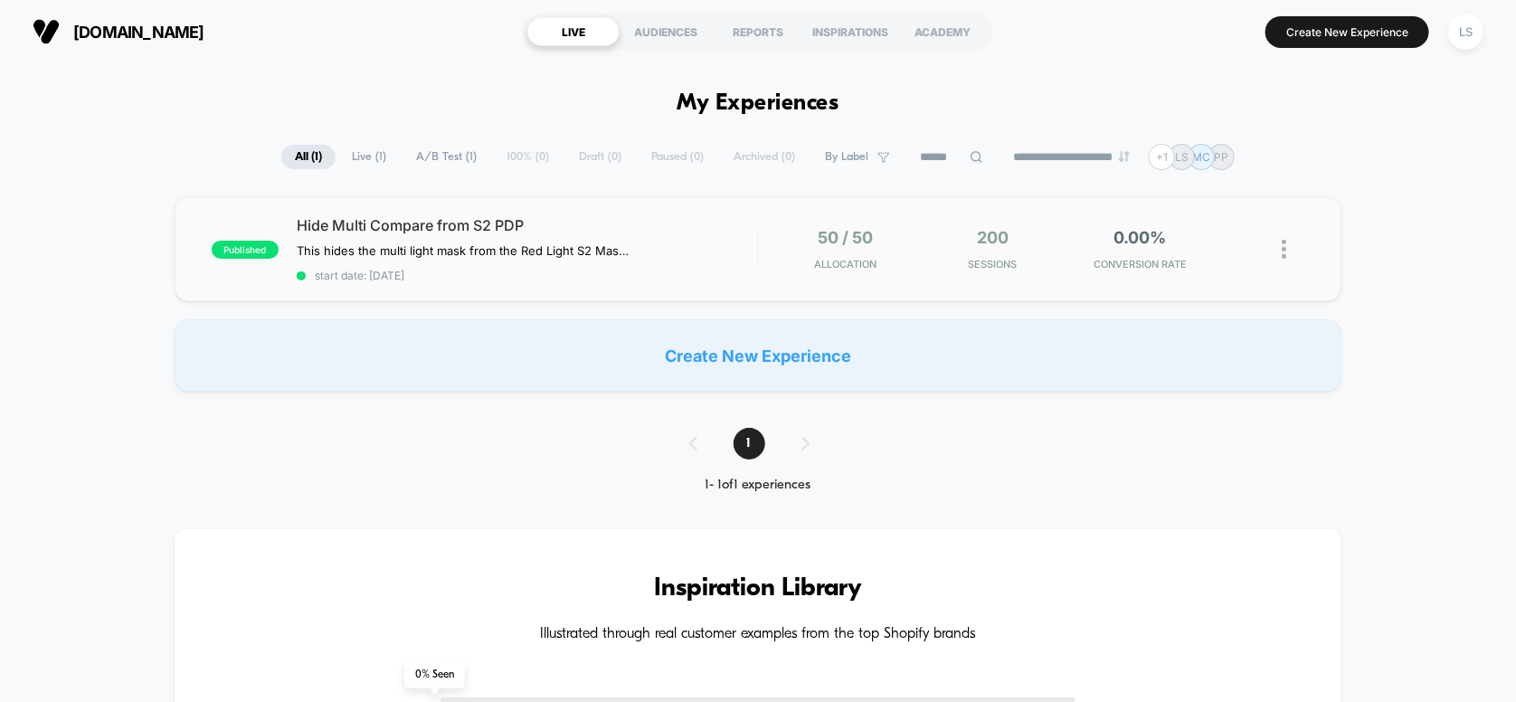
click at [639, 212] on div "published Hide Multi Compare from S2 PDP This hides the multi light mask from t…" at bounding box center [759, 249] width 1168 height 104
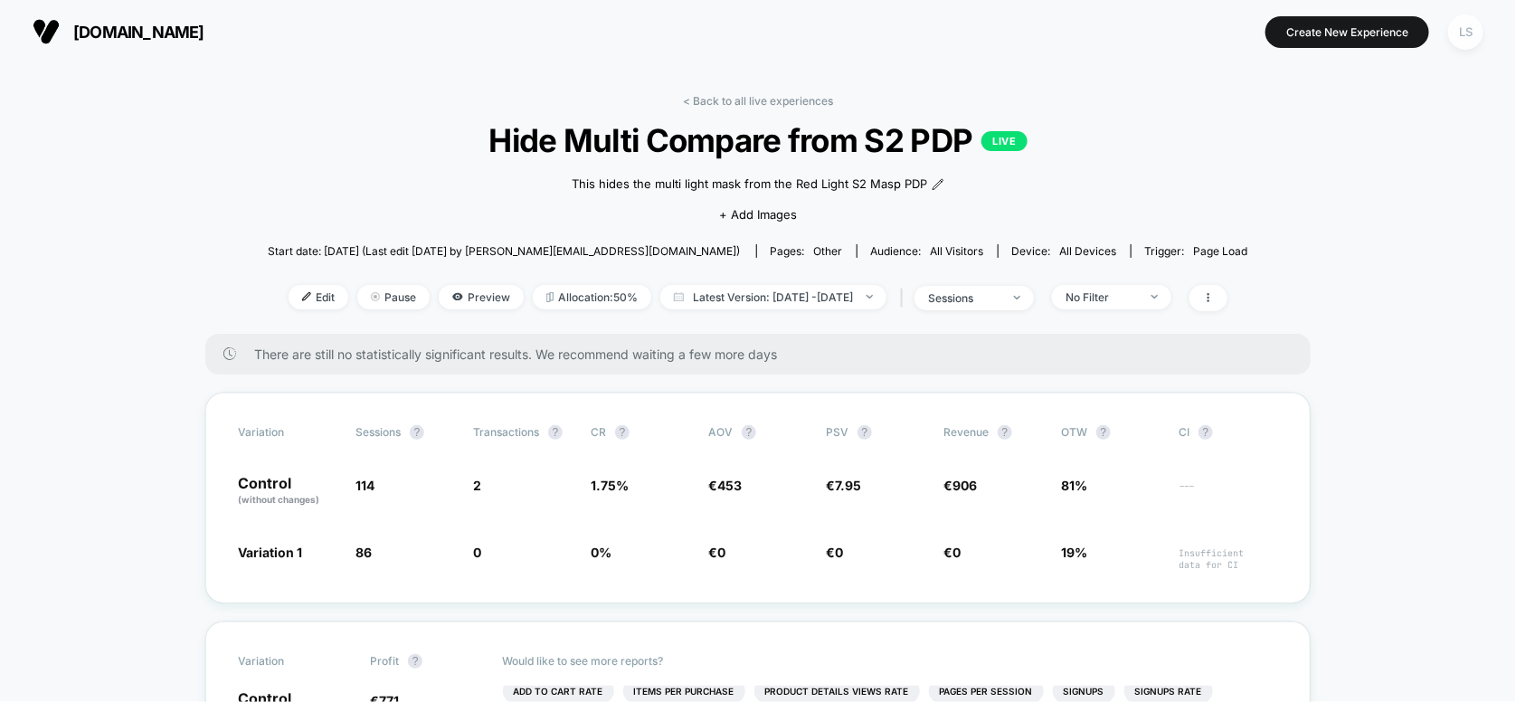
click at [1461, 28] on div "LS" at bounding box center [1465, 31] width 35 height 35
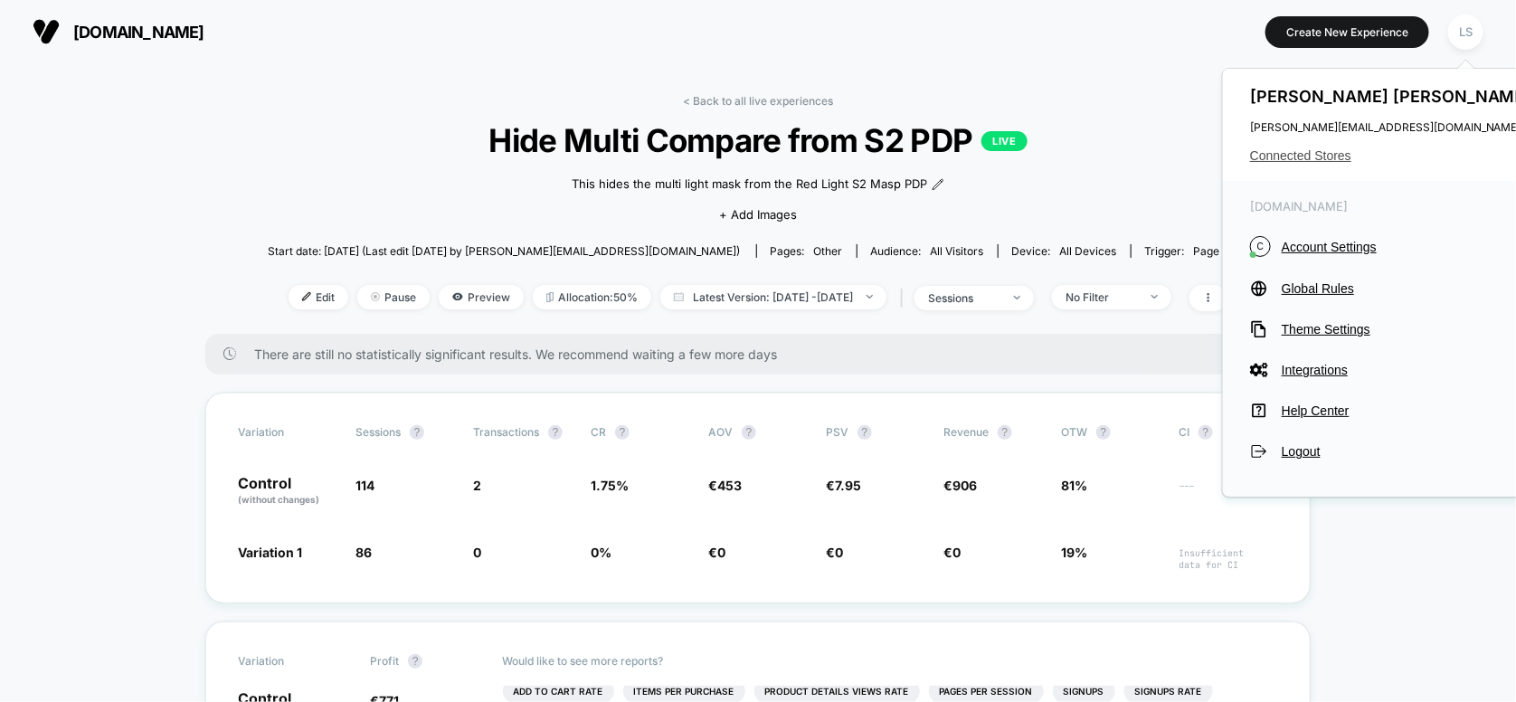
click at [1323, 156] on span "Connected Stores" at bounding box center [1393, 155] width 286 height 14
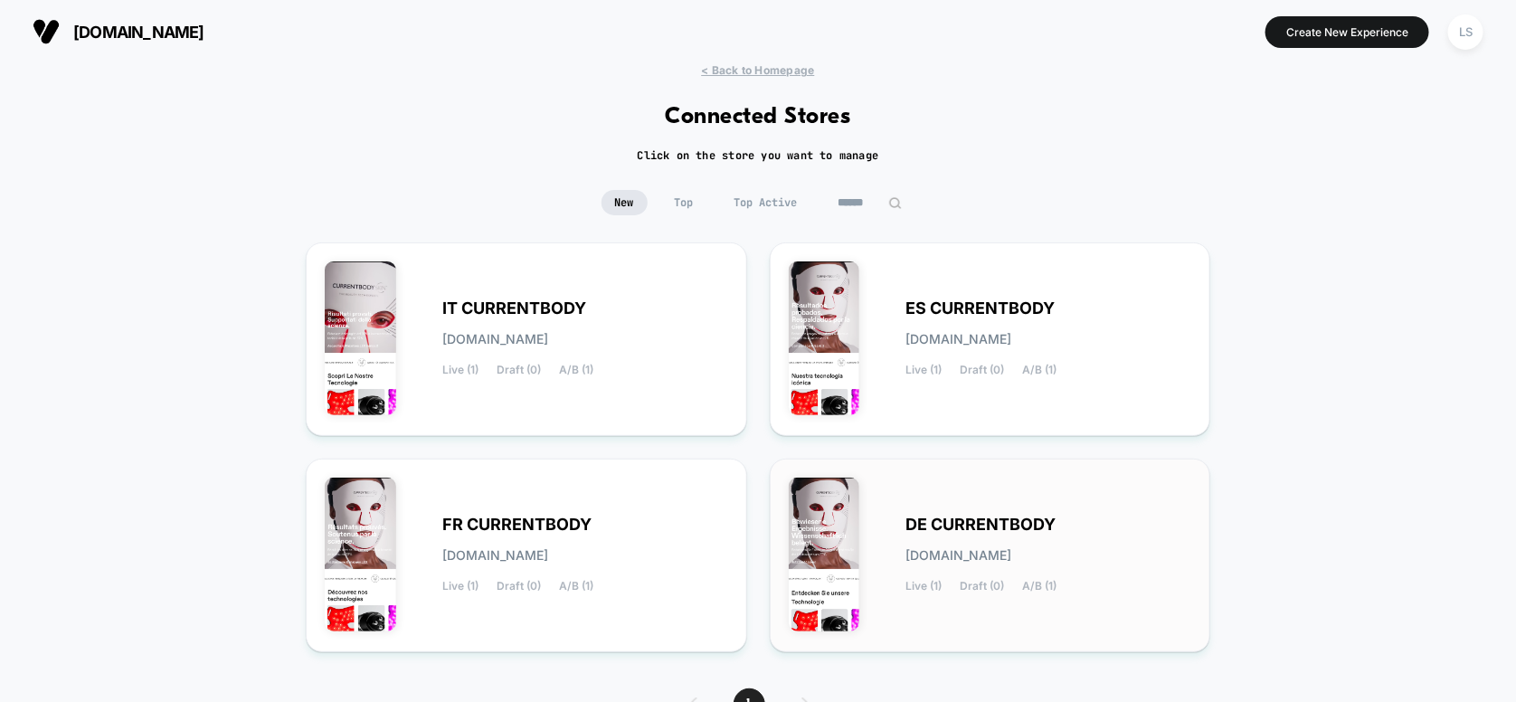
click at [983, 487] on div "DE CURRENTBODY [DOMAIN_NAME] Live (1) Draft (0) A/B (1)" at bounding box center [990, 556] width 403 height 156
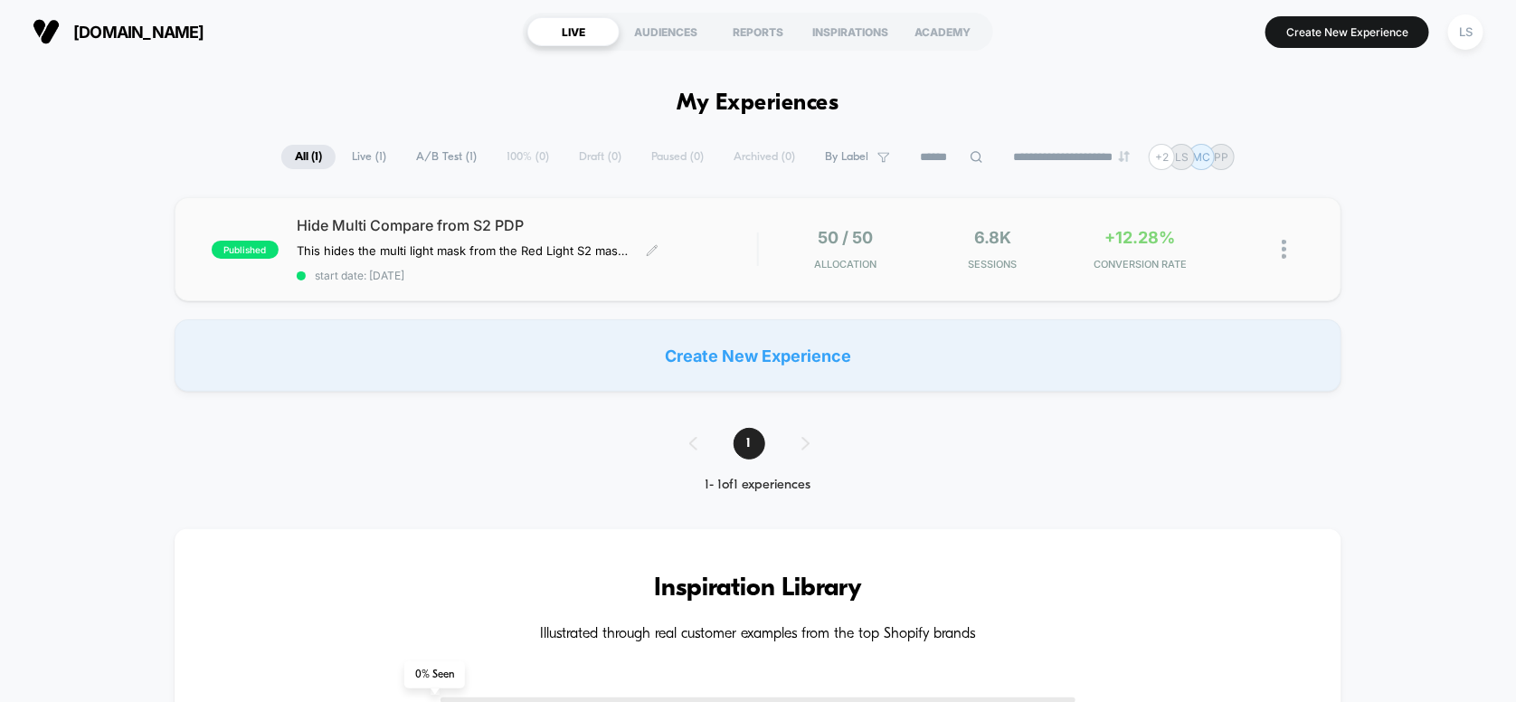
click at [627, 231] on span "Hide Multi Compare from S2 PDP" at bounding box center [527, 225] width 461 height 18
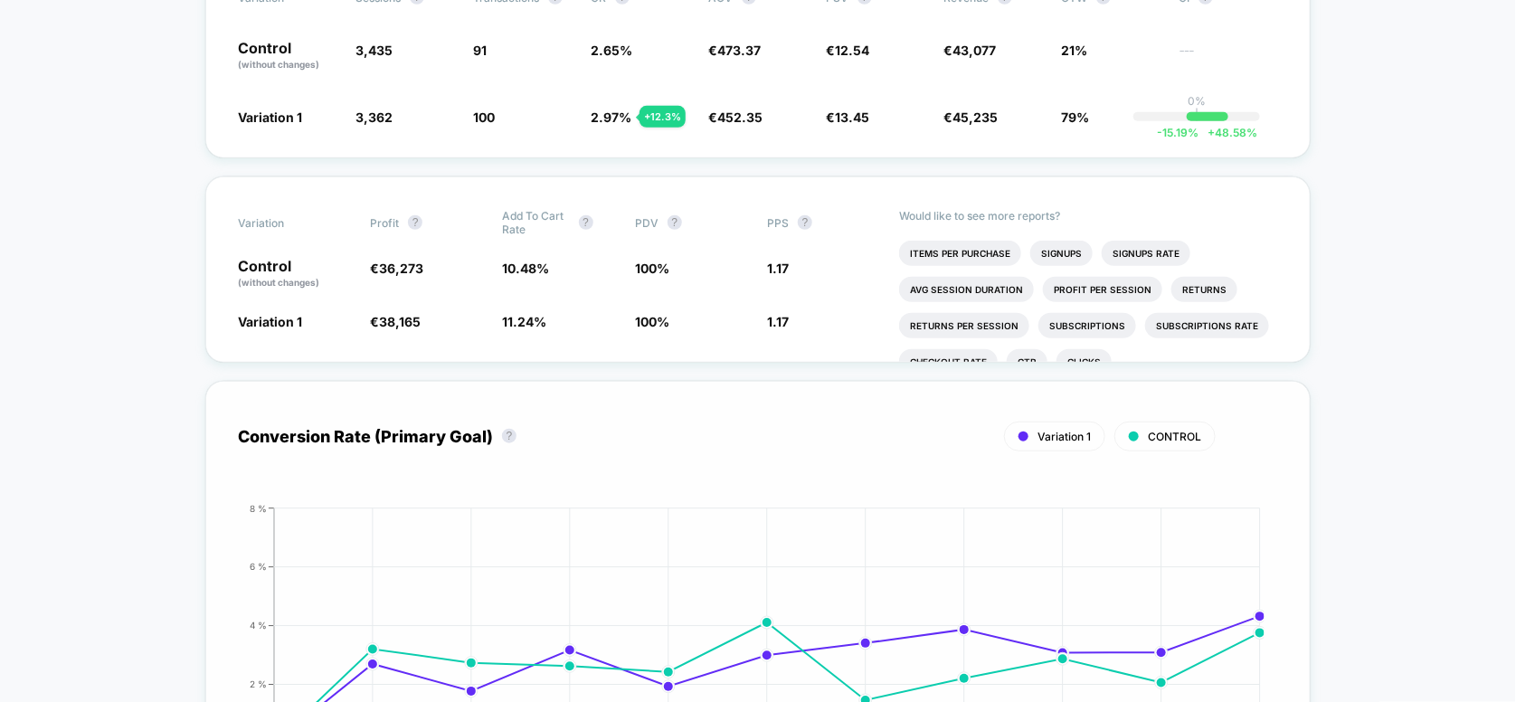
scroll to position [90, 0]
